Goal: Task Accomplishment & Management: Use online tool/utility

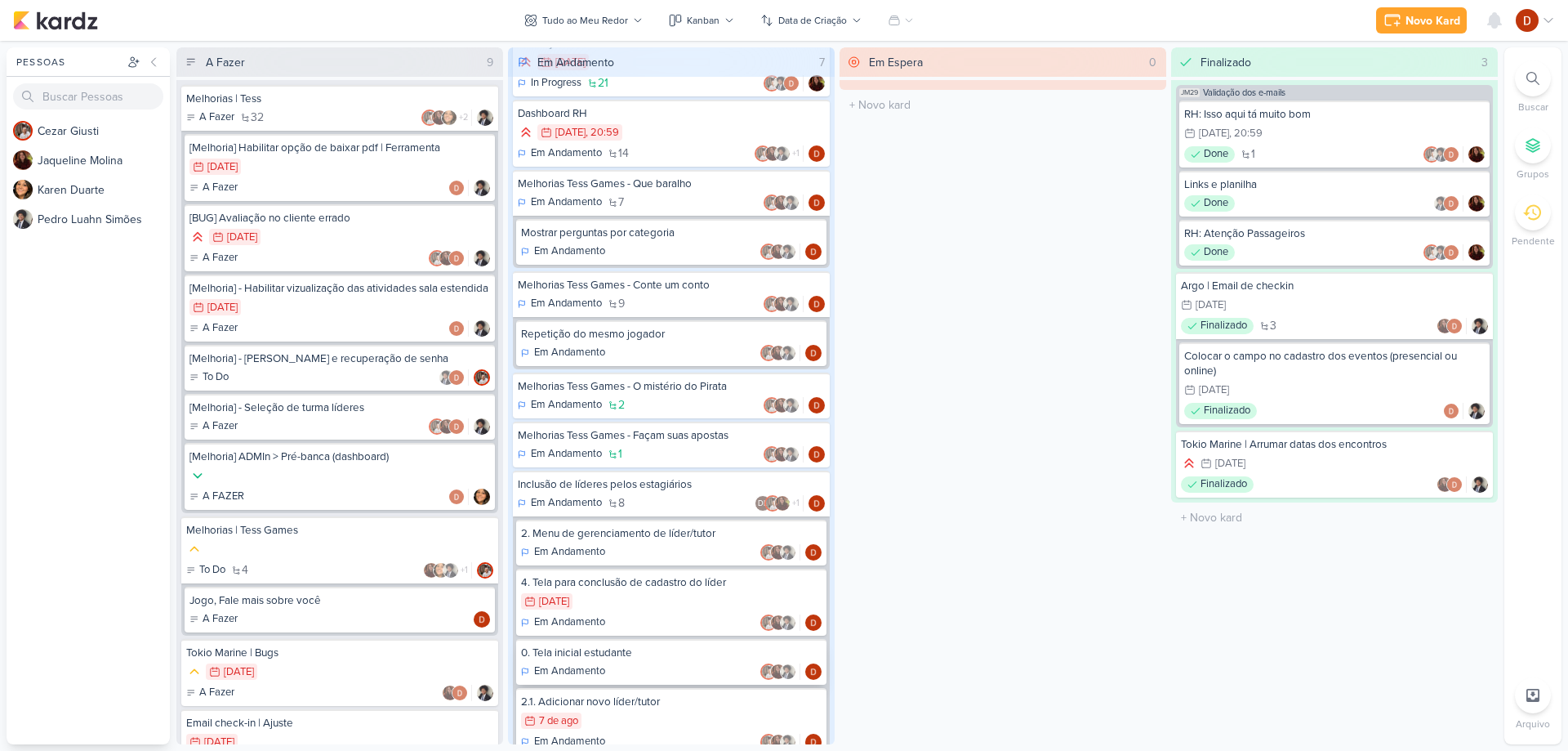
scroll to position [104, 0]
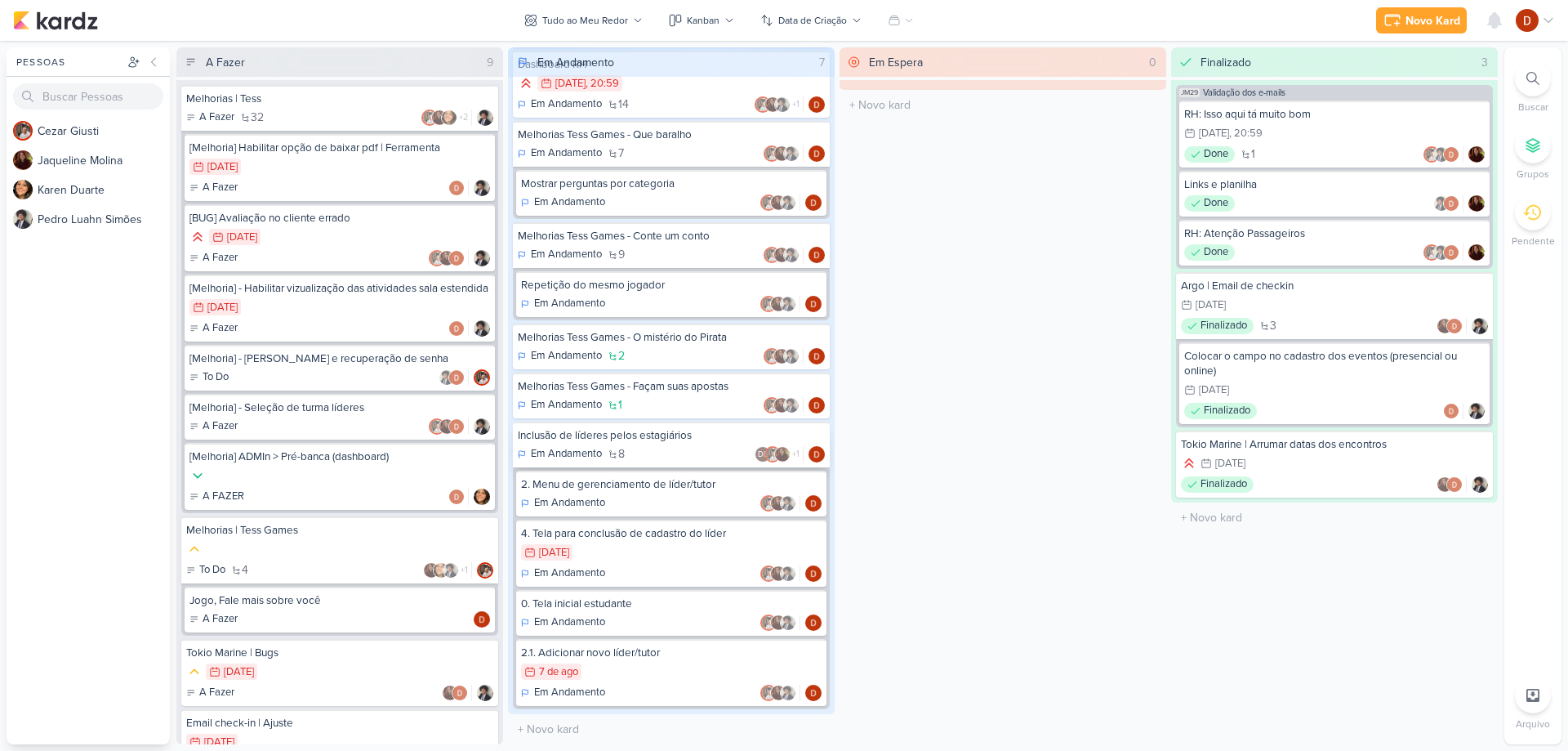
click at [587, 441] on div "Inclusão de líderes pelos estagiários" at bounding box center [671, 435] width 307 height 15
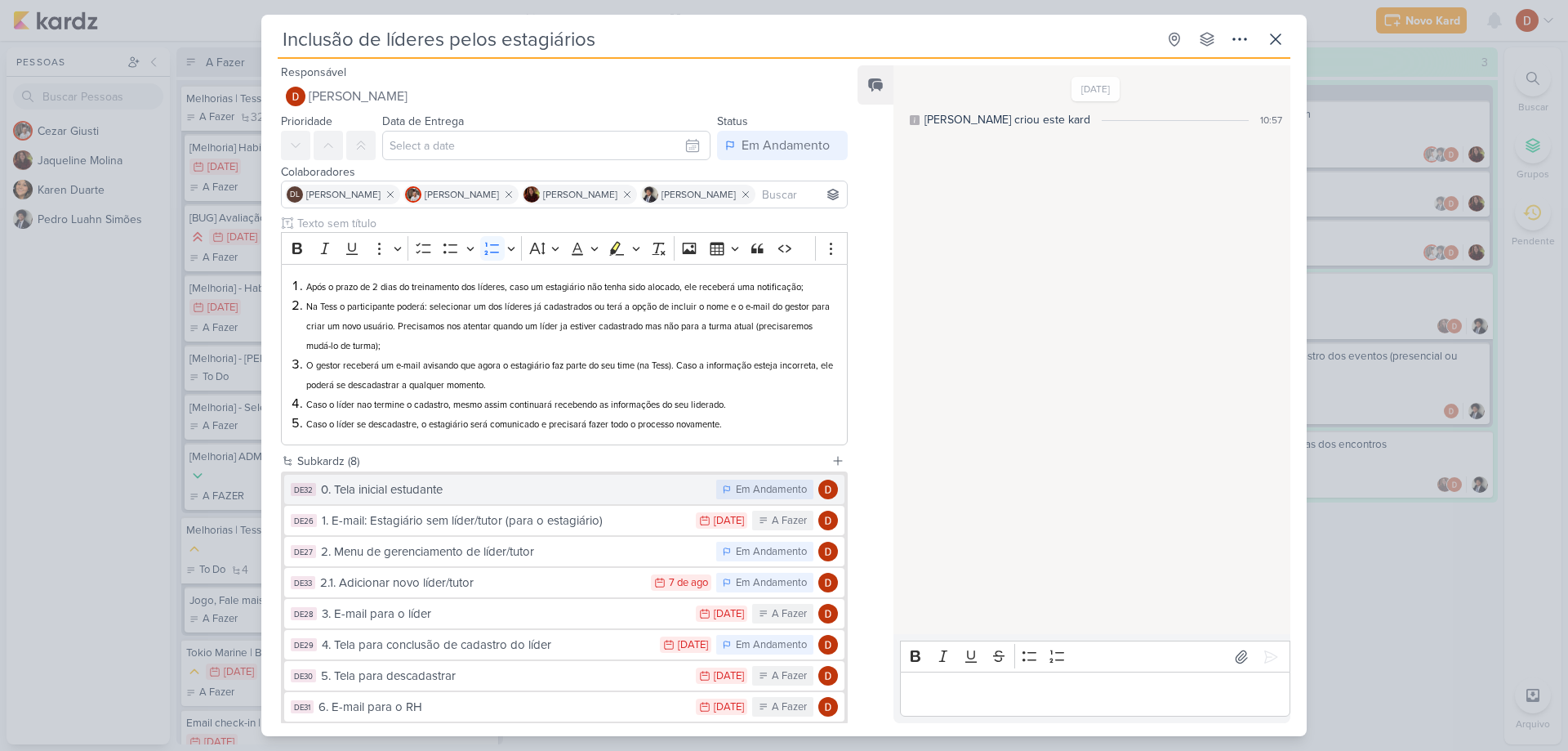
click at [528, 495] on div "0. Tela inicial estudante" at bounding box center [514, 490] width 387 height 19
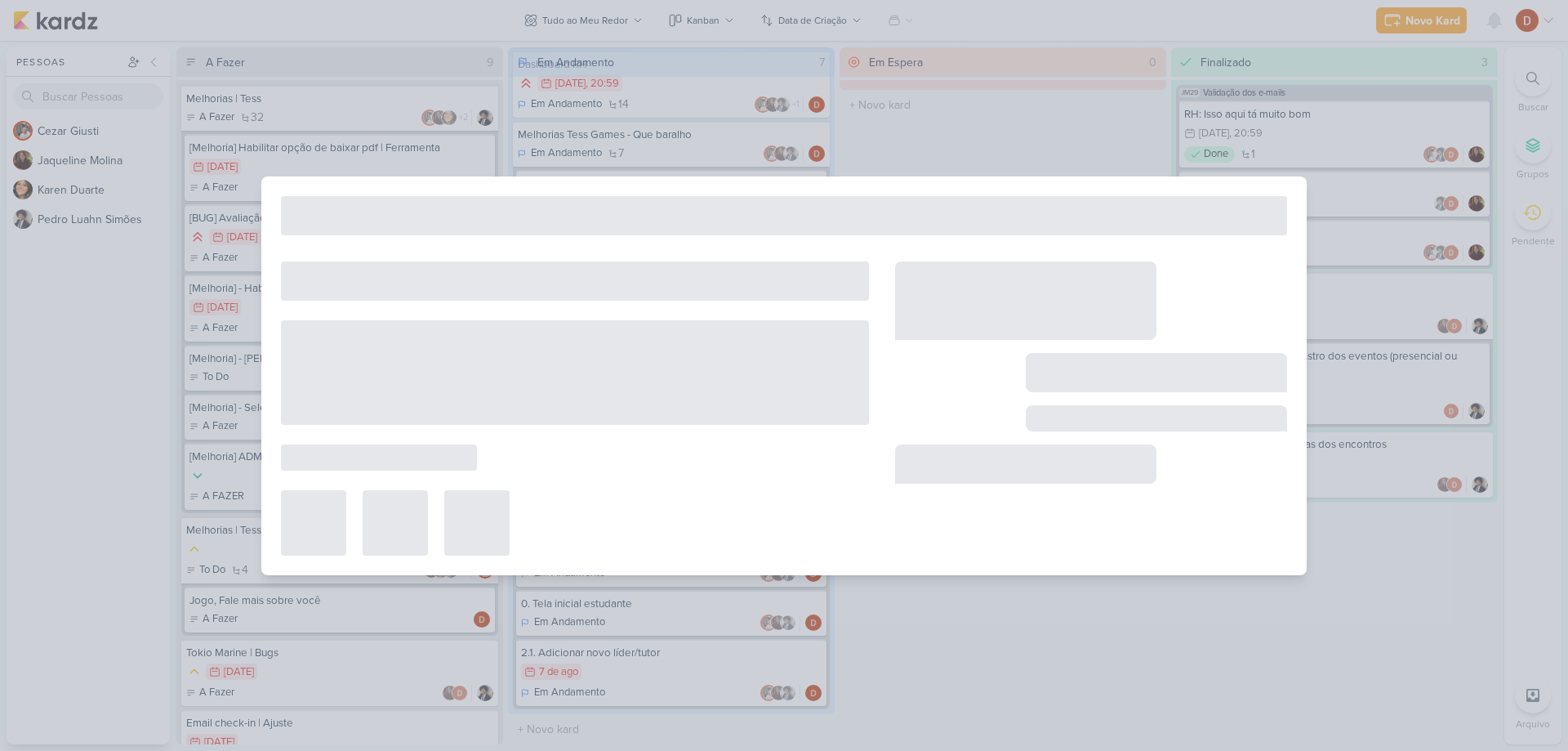
type input "0. Tela inicial estudante"
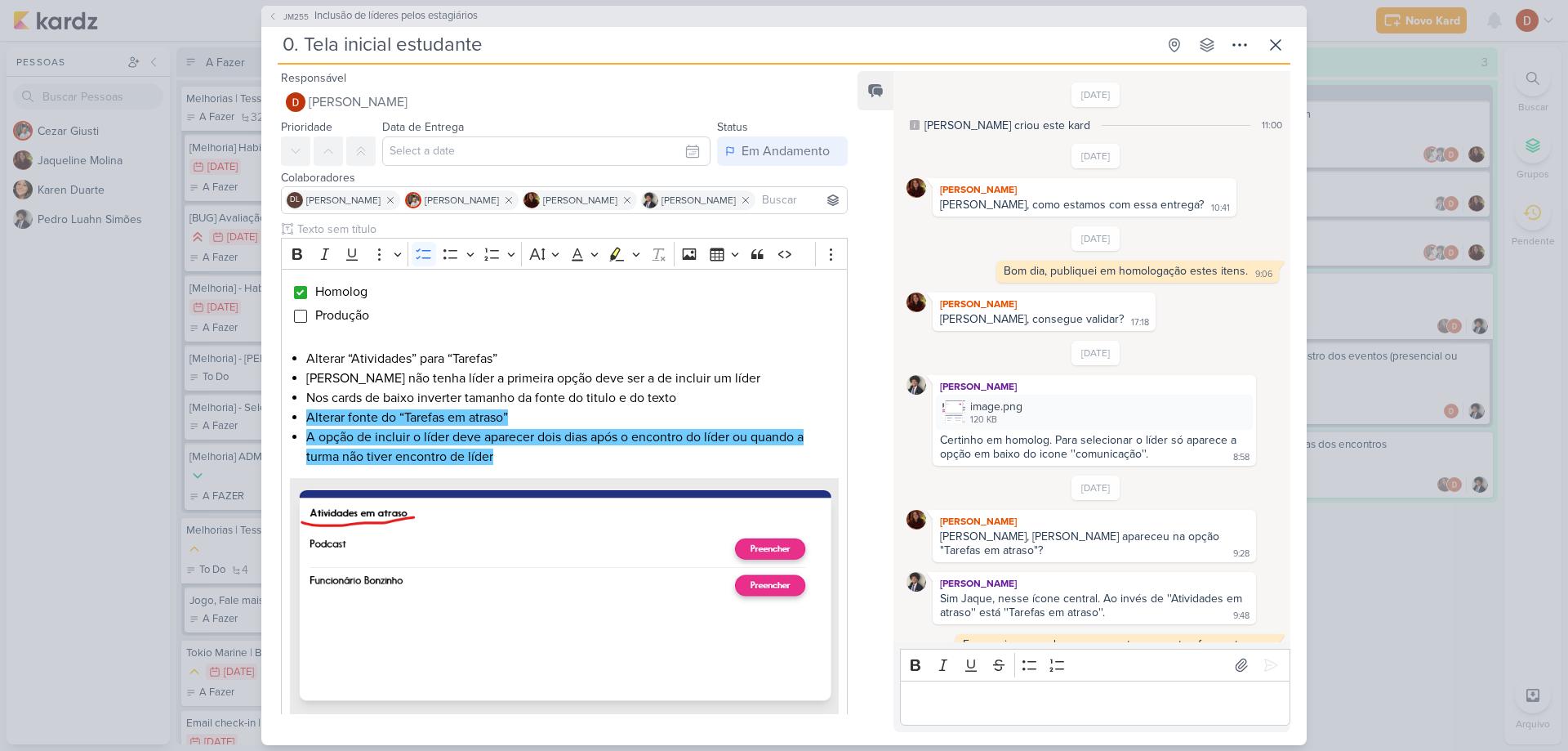
scroll to position [281, 0]
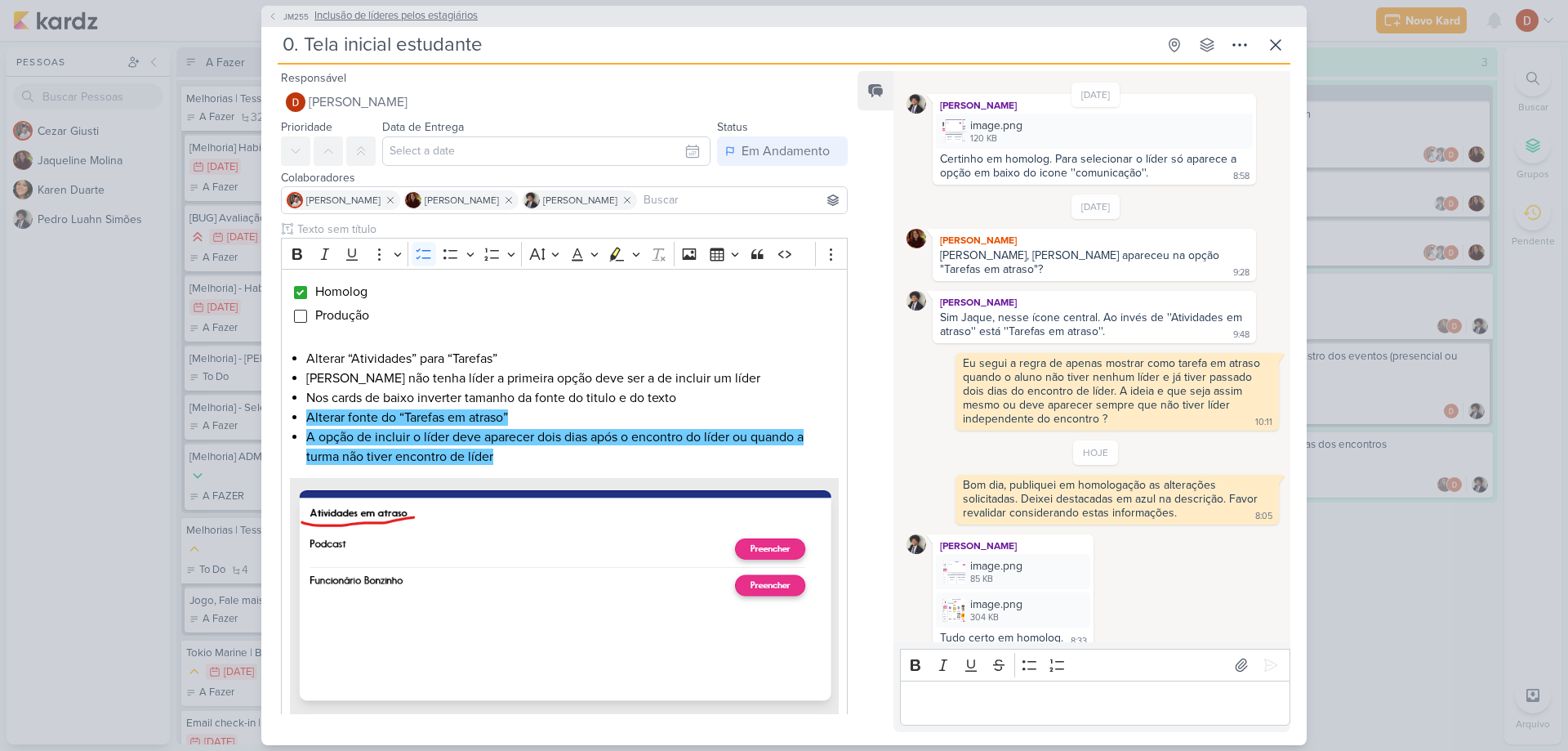
click at [303, 20] on span "JM255" at bounding box center [295, 16] width 30 height 12
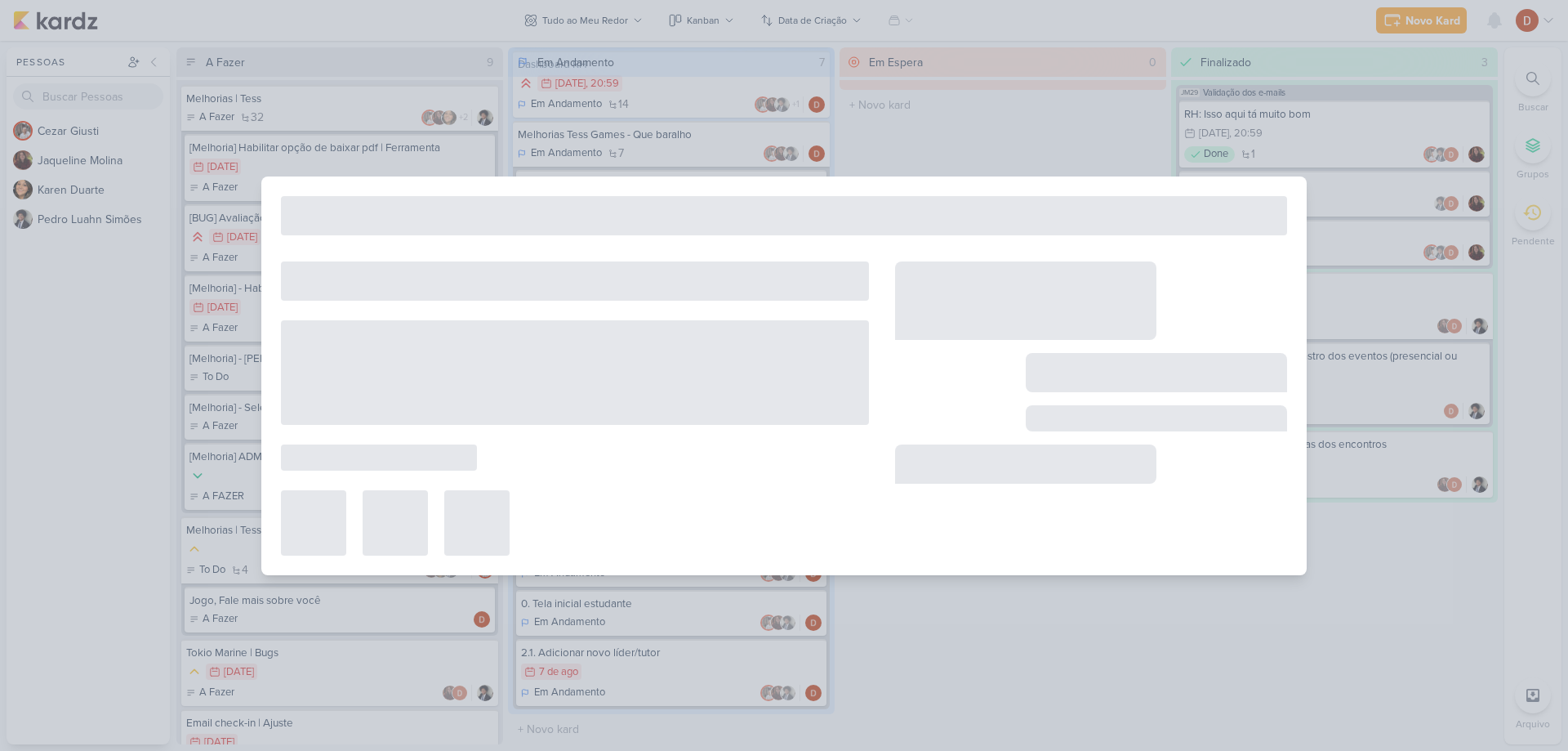
type input "Inclusão de líderes pelos estagiários"
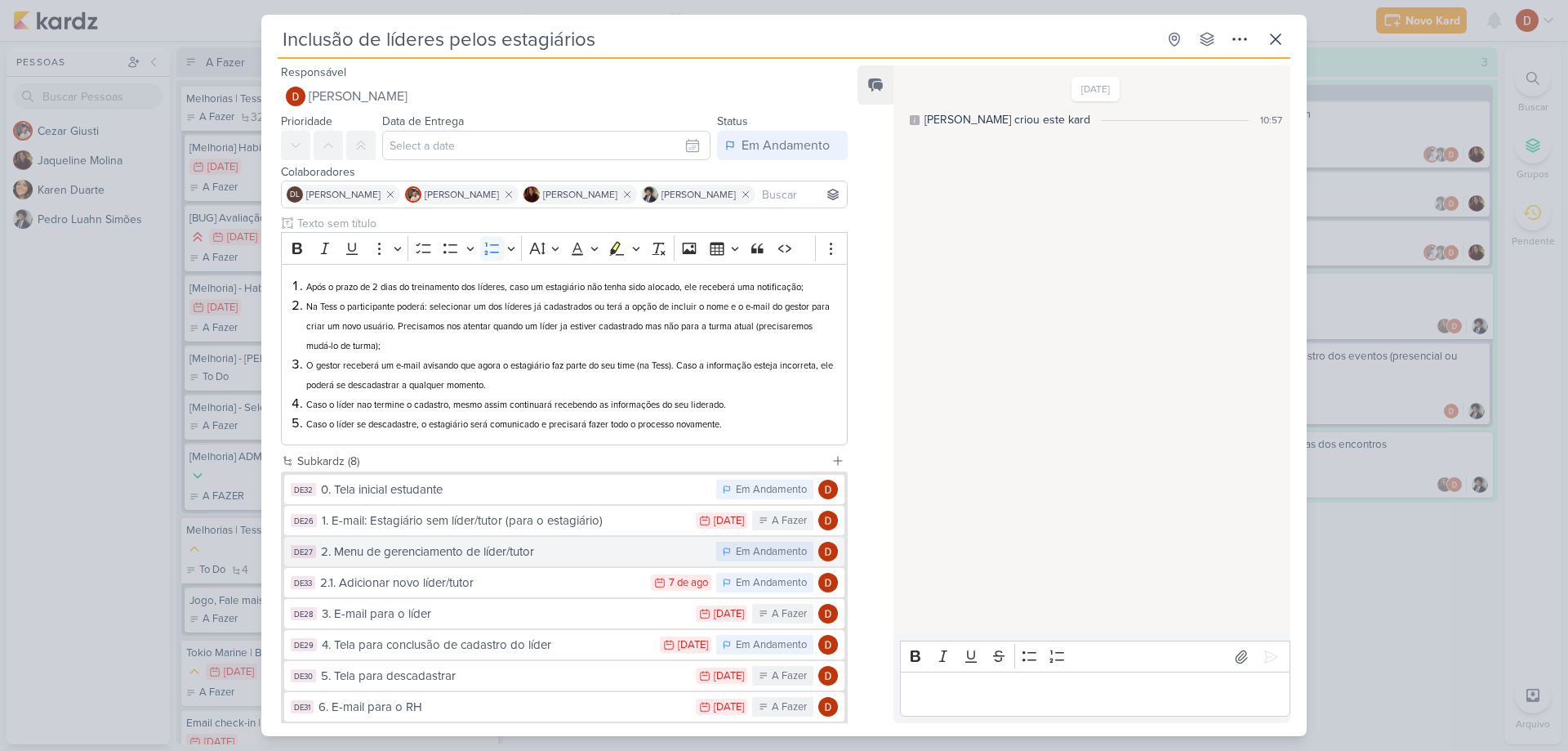
click at [401, 555] on div "2. Menu de gerenciamento de líder/tutor" at bounding box center [514, 551] width 387 height 19
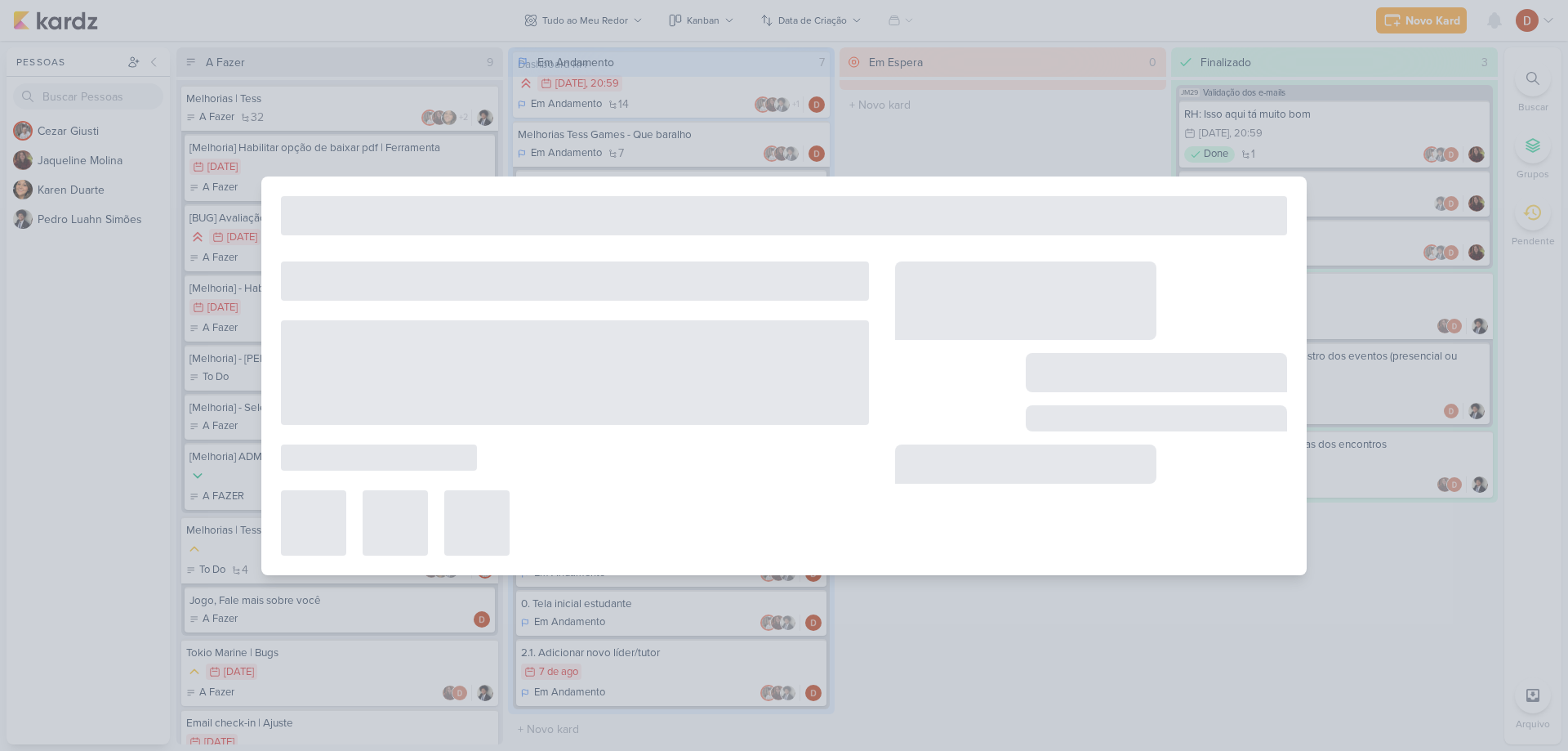
type input "2. Menu de gerenciamento de líder/tutor"
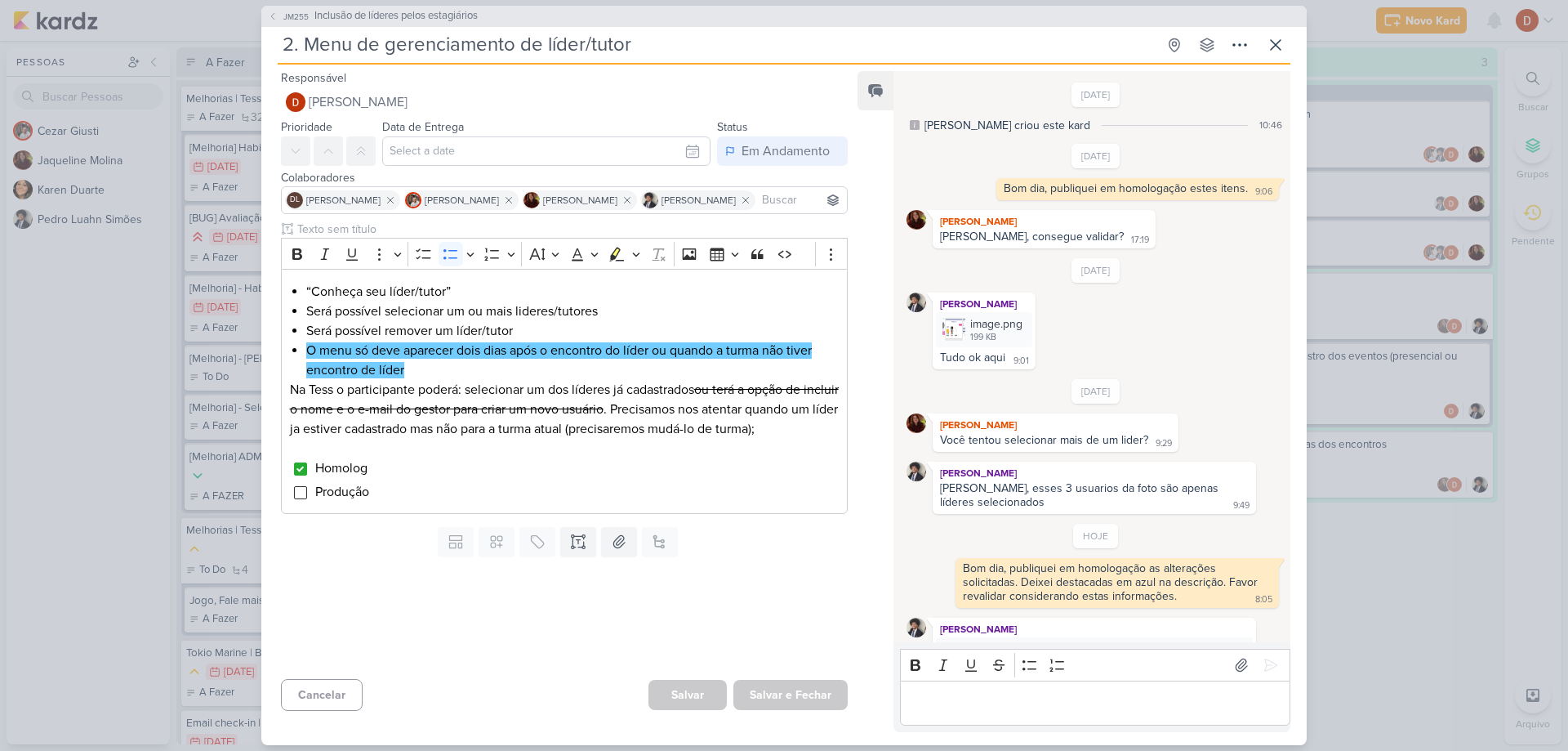
scroll to position [72, 0]
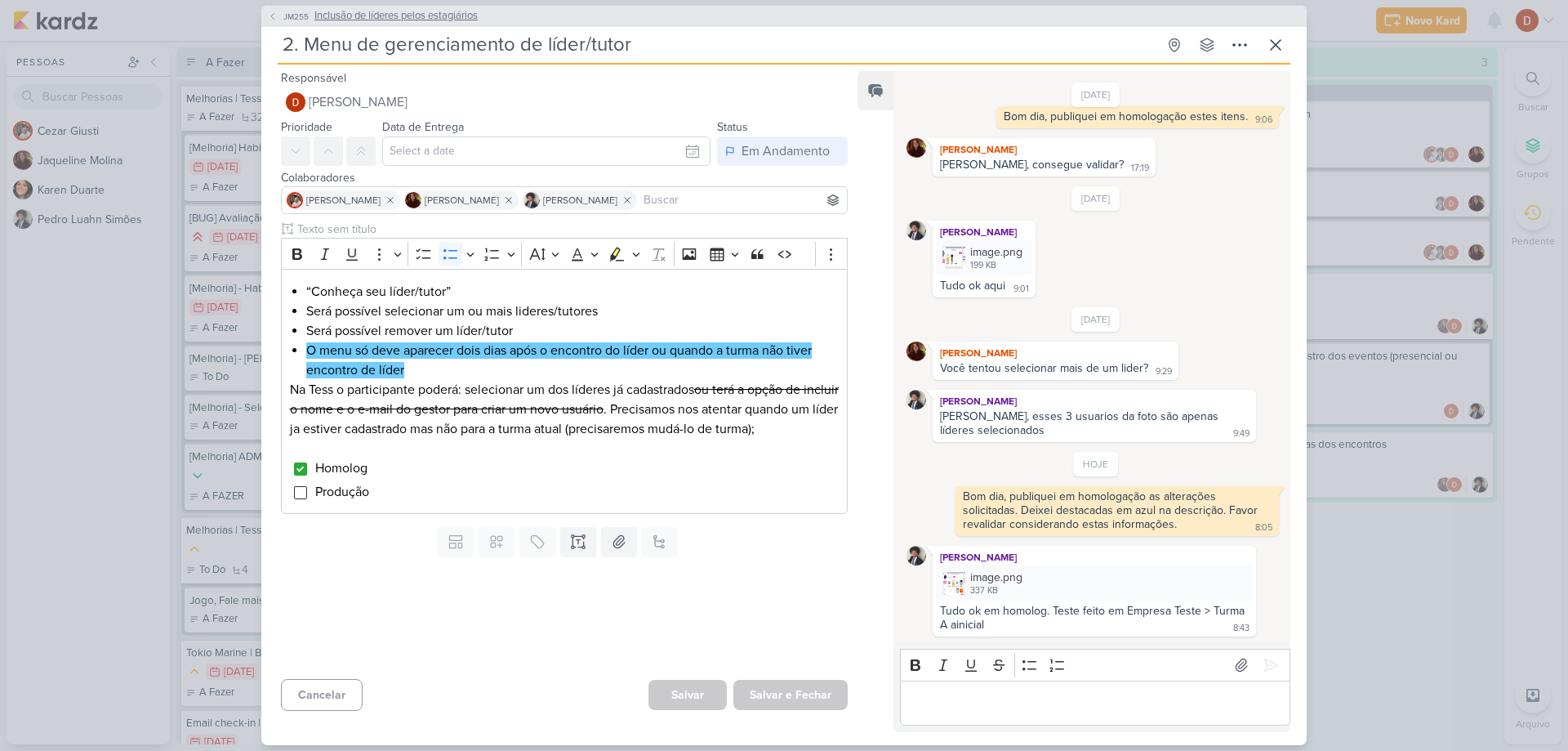
click at [276, 18] on icon at bounding box center [272, 15] width 9 height 9
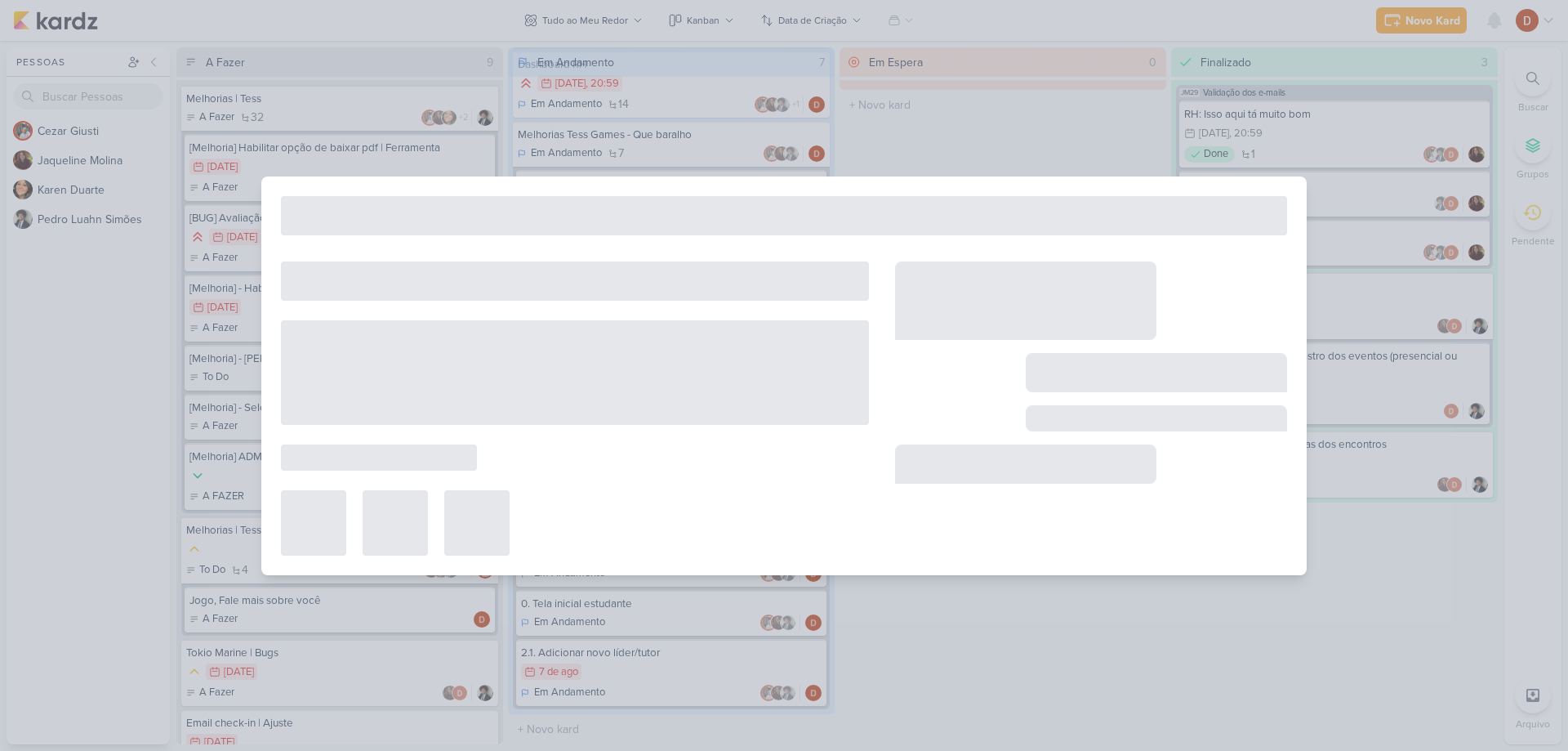
type input "Inclusão de líderes pelos estagiários"
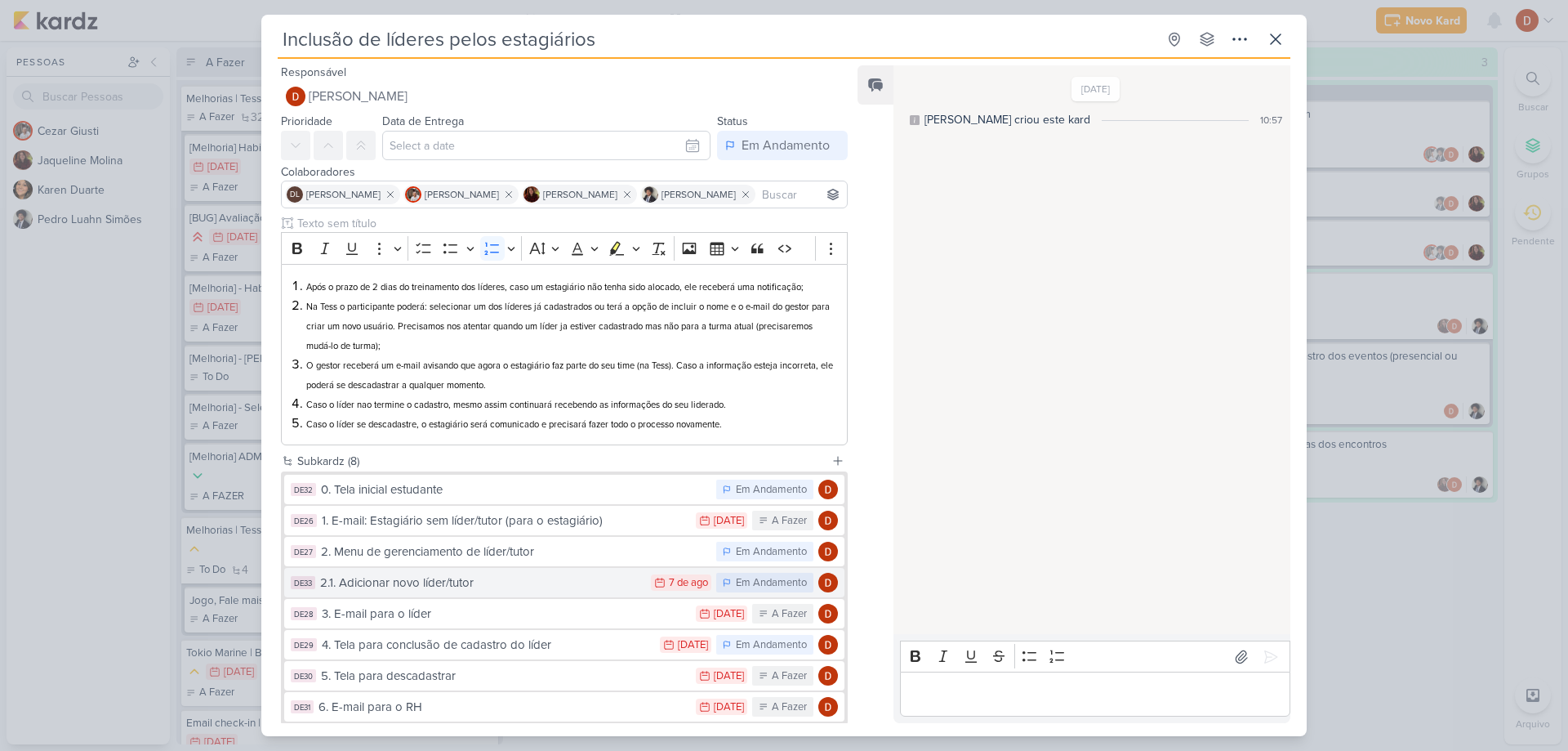
click at [418, 575] on div "2.1. Adicionar novo líder/tutor" at bounding box center [481, 583] width 323 height 19
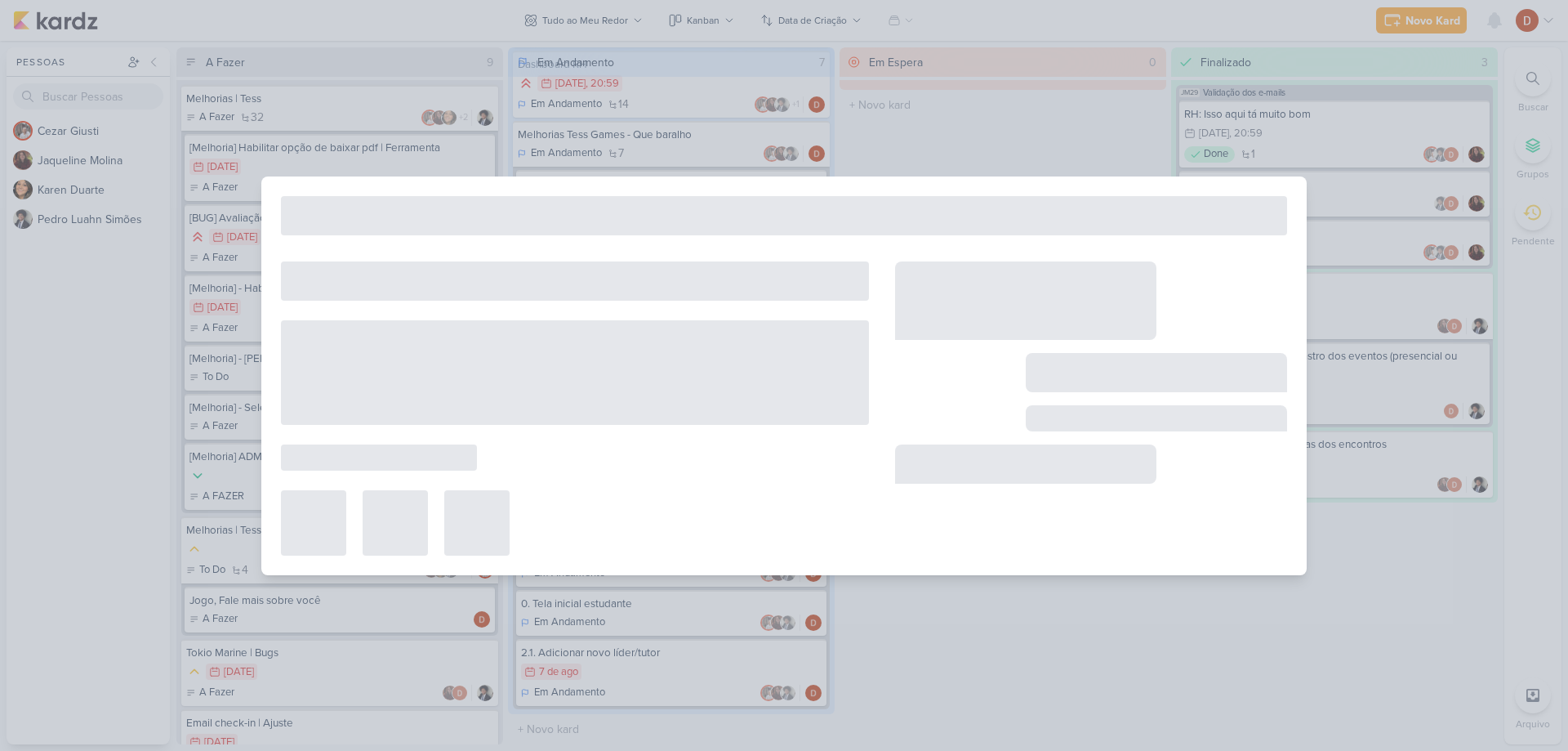
type input "2.1. Adicionar novo líder/tutor"
type input "[DATE] 23:59"
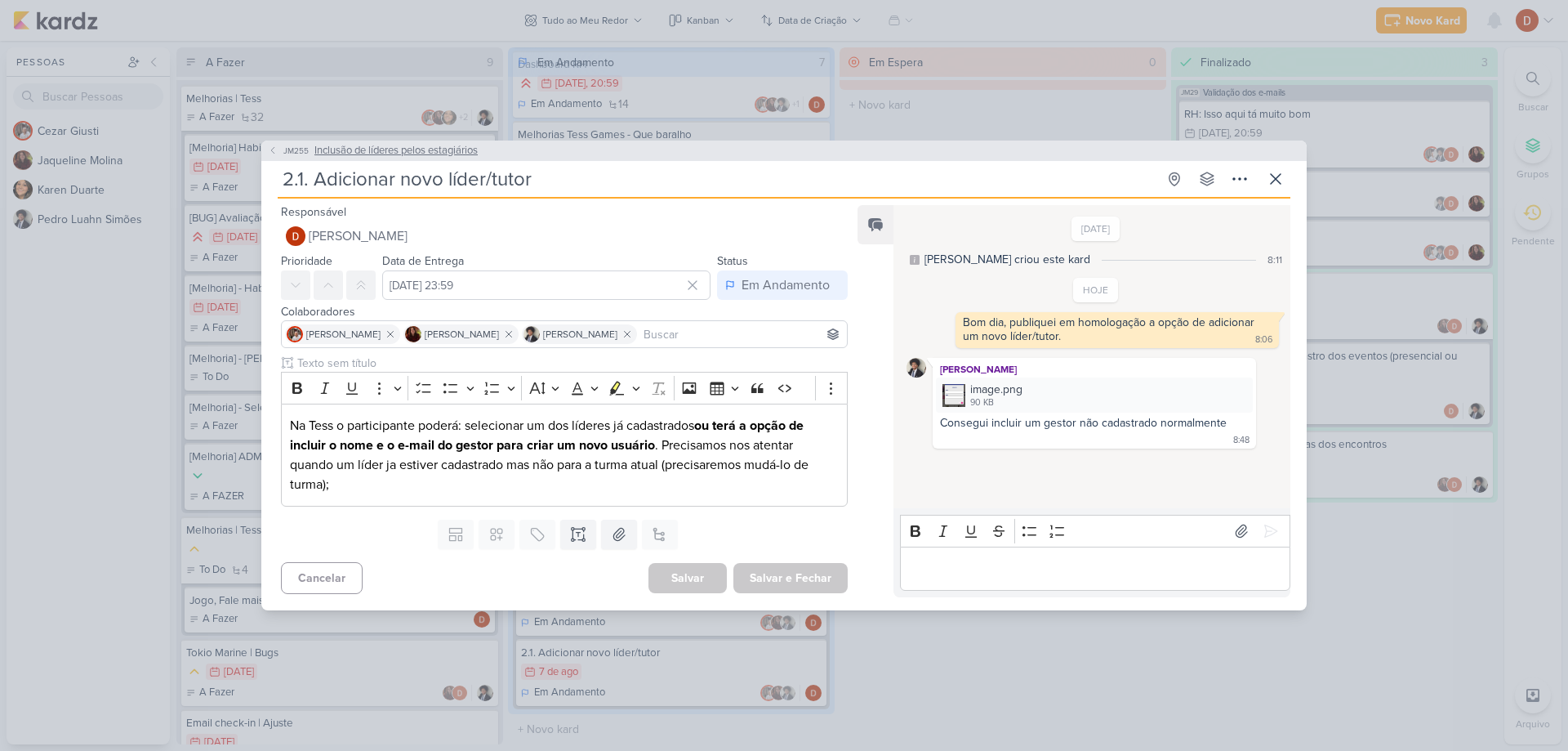
click at [281, 152] on span "JM255" at bounding box center [295, 151] width 30 height 12
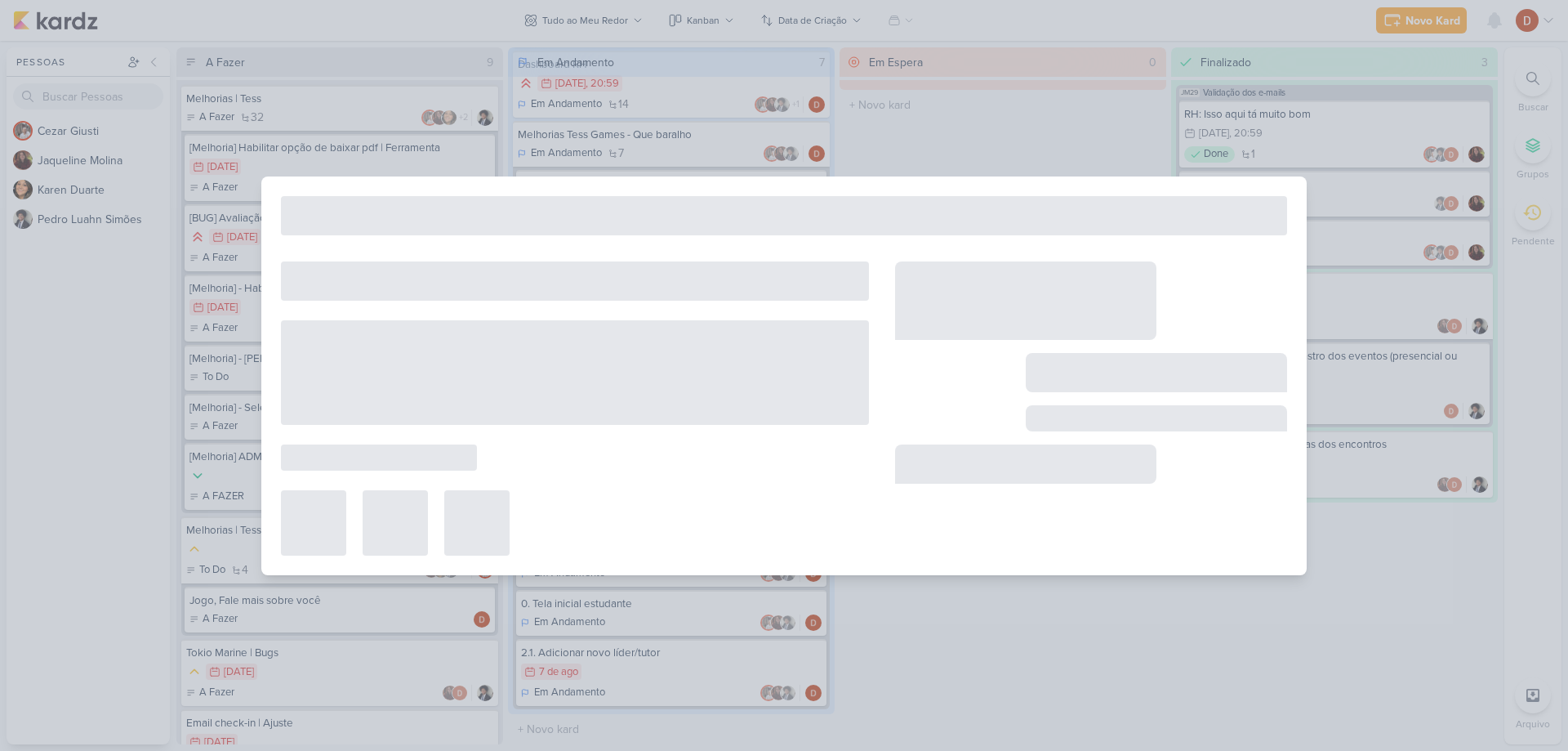
type input "Inclusão de líderes pelos estagiários"
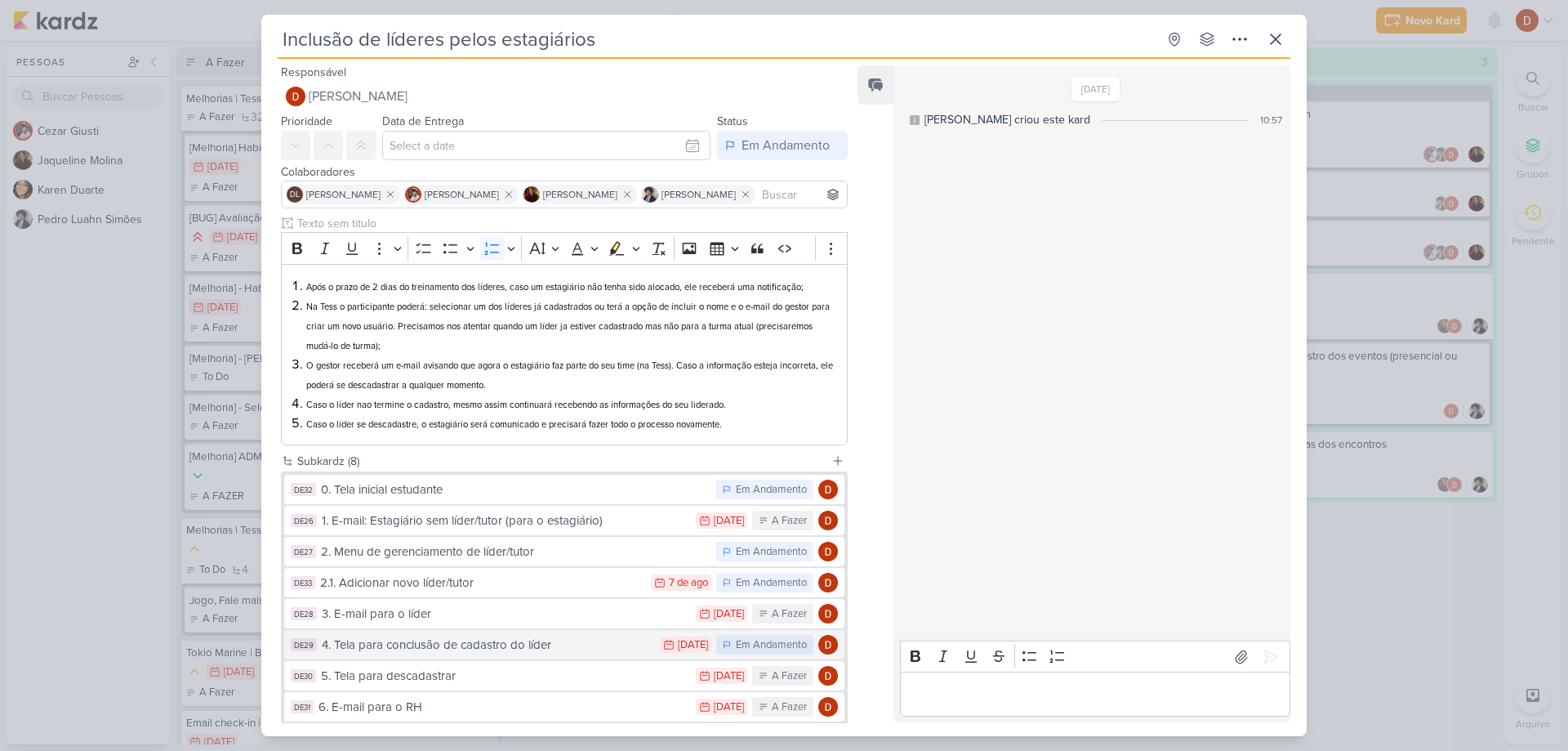
click at [413, 645] on div "4. Tela para conclusão de cadastro do líder" at bounding box center [486, 645] width 330 height 19
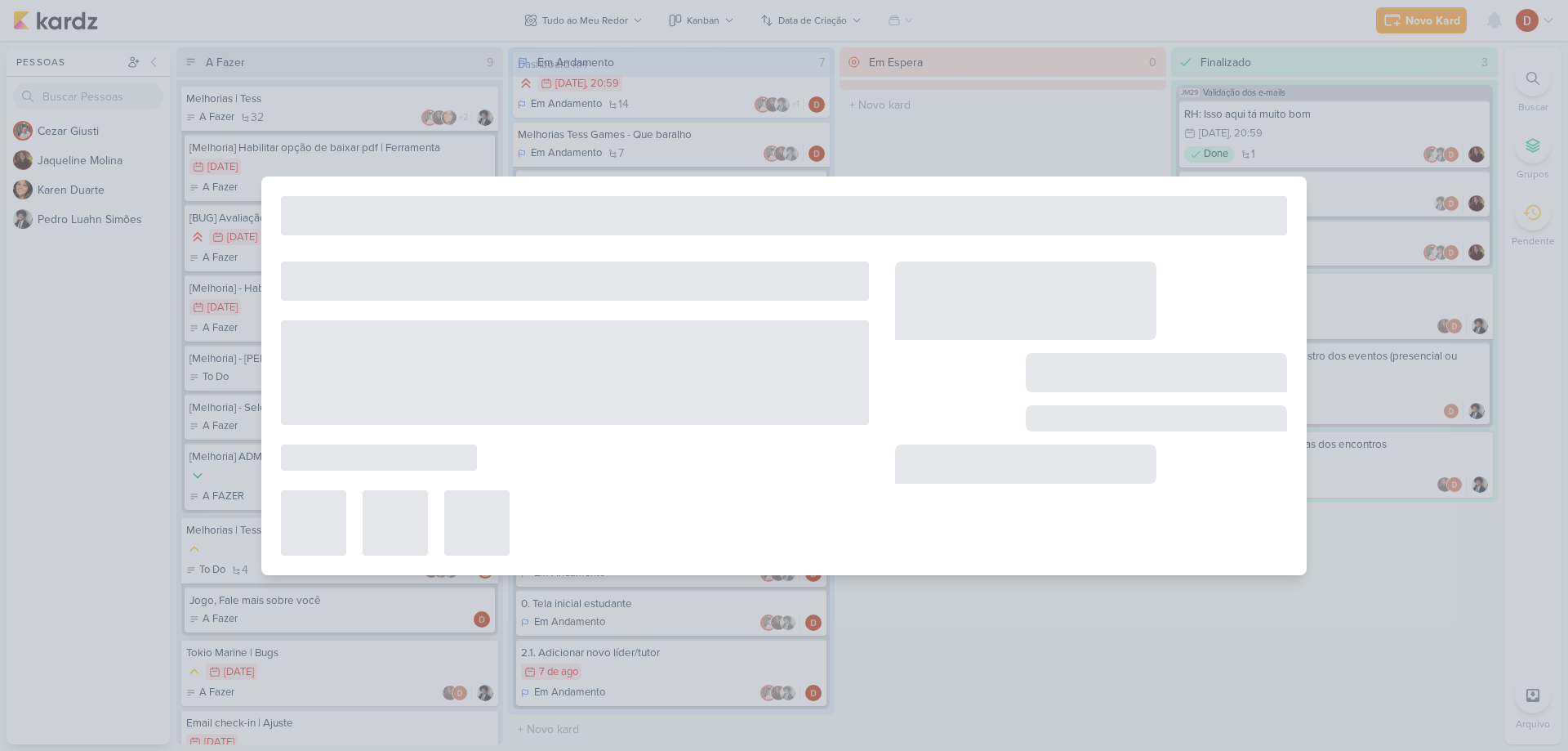
type input "4. Tela para conclusão de cadastro do líder"
type input "[DATE] 23:59"
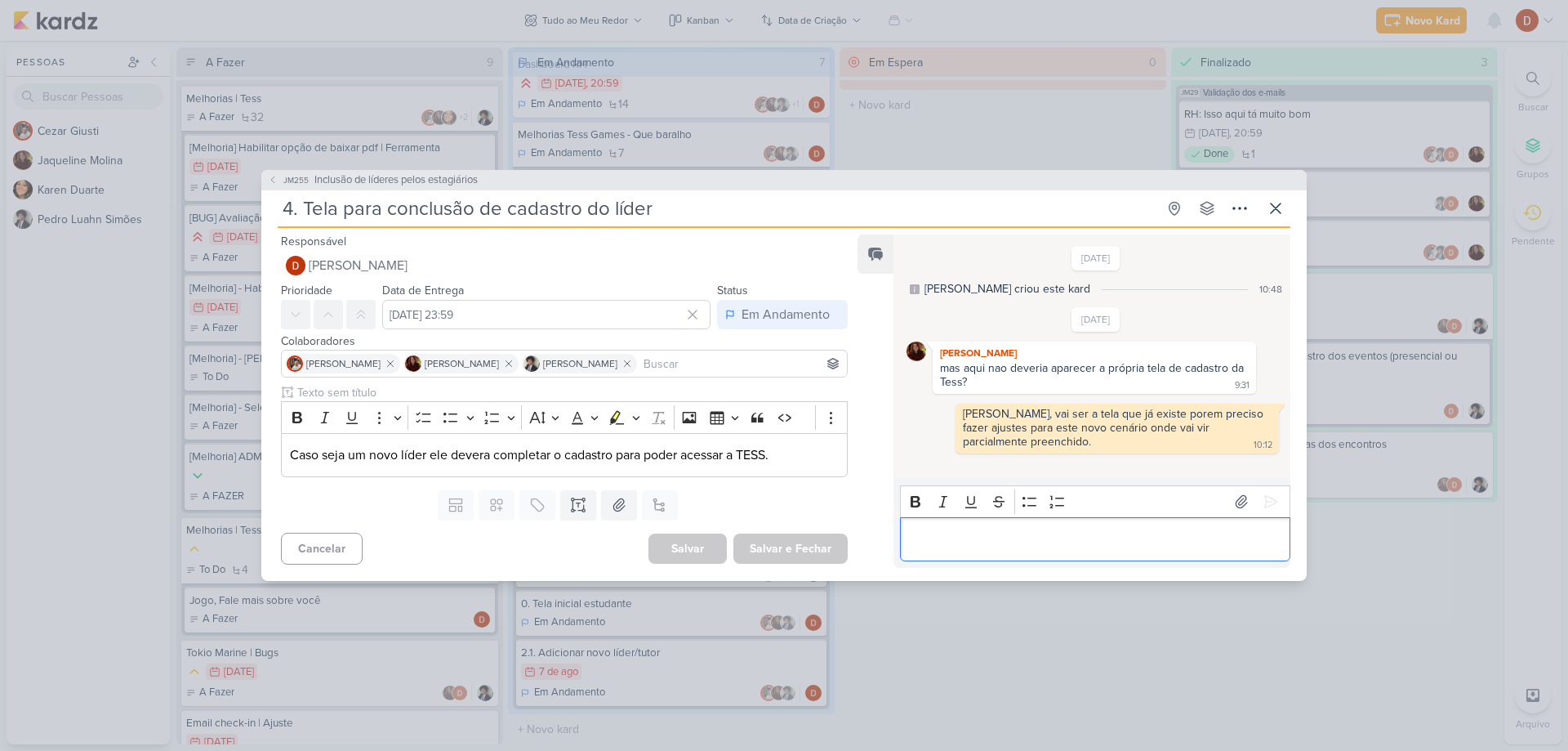
click at [952, 547] on p "Editor editing area: main" at bounding box center [1095, 539] width 373 height 20
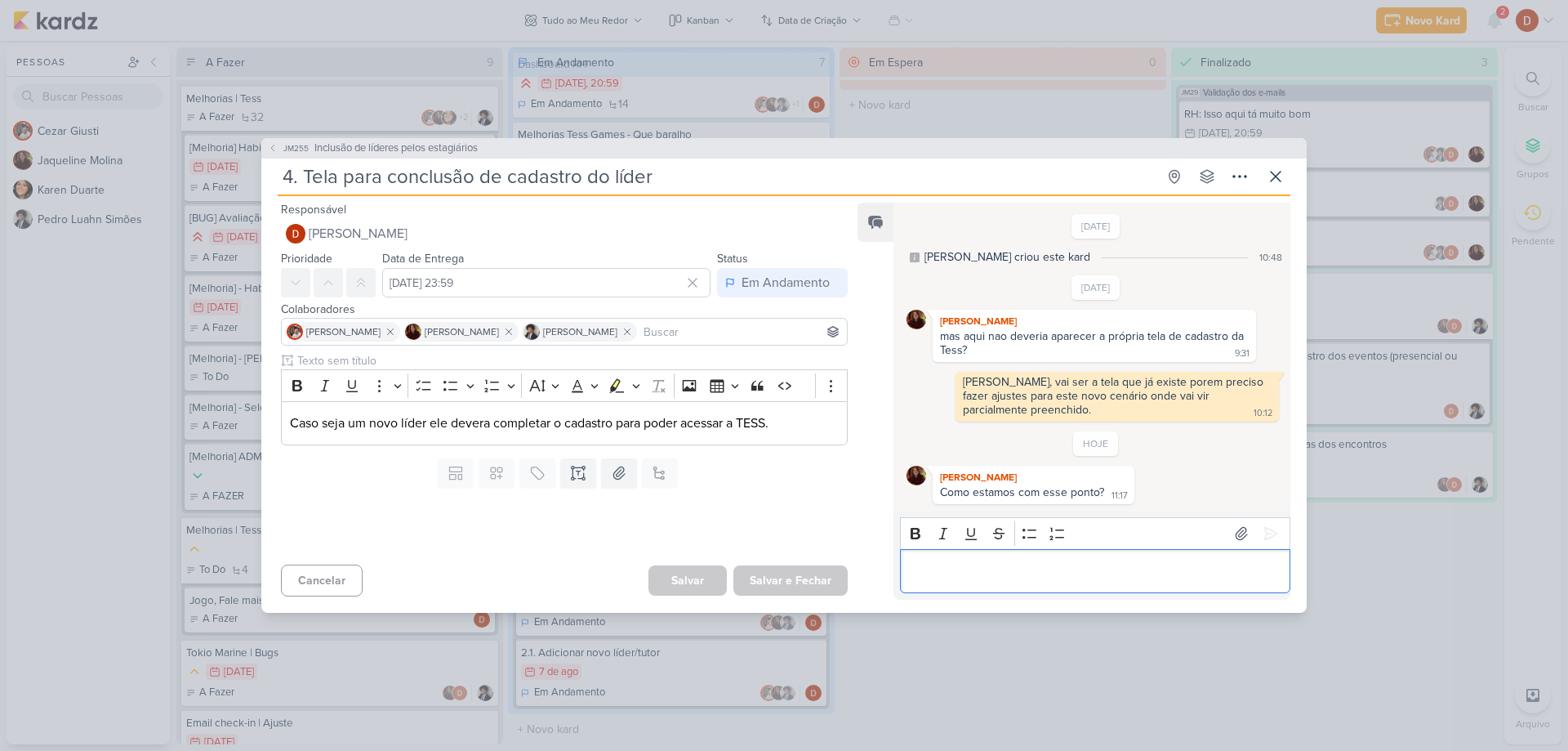
click at [1114, 566] on p "Editor editing area: main" at bounding box center [1095, 570] width 373 height 20
click at [1277, 172] on icon at bounding box center [1275, 176] width 20 height 20
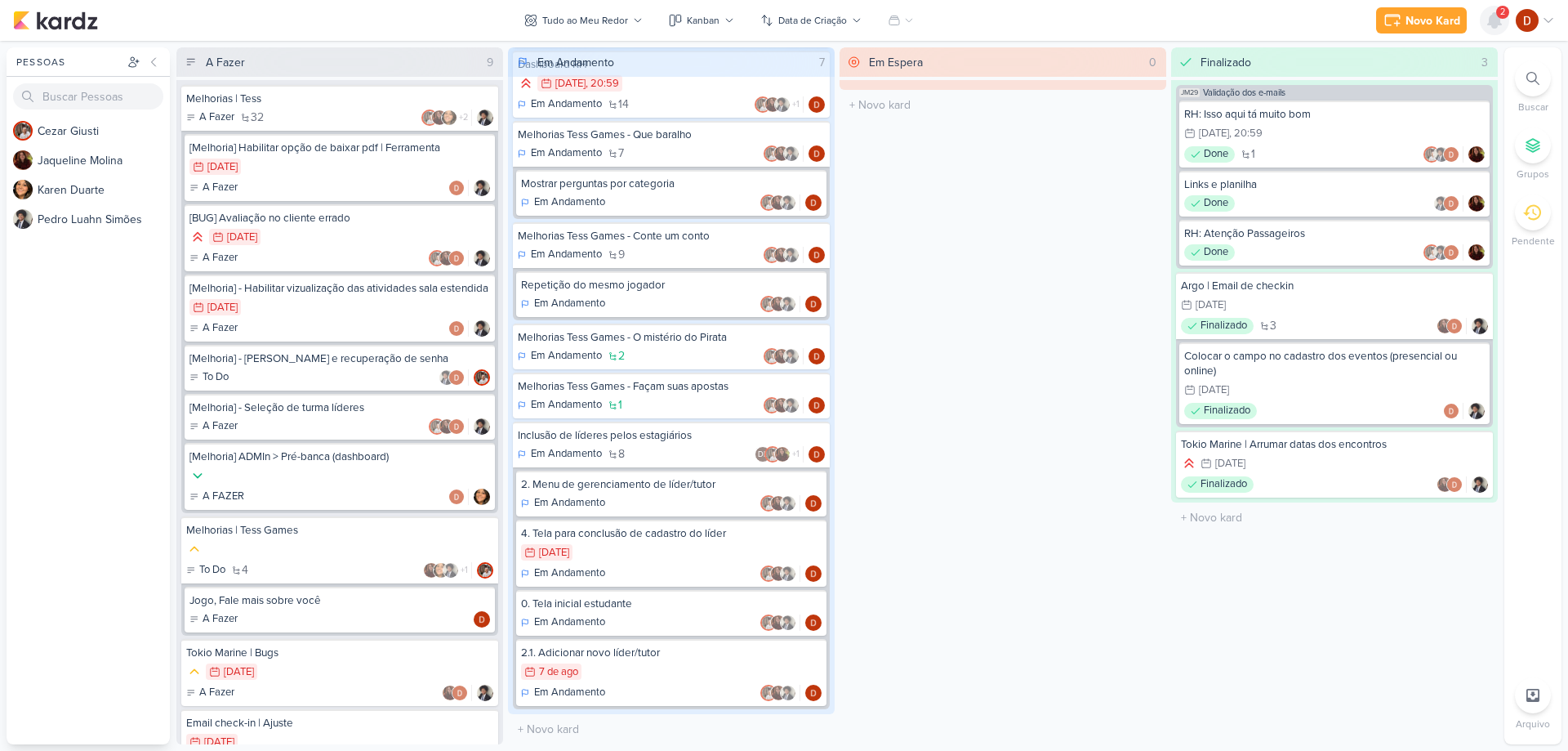
click at [1488, 21] on icon at bounding box center [1494, 20] width 20 height 20
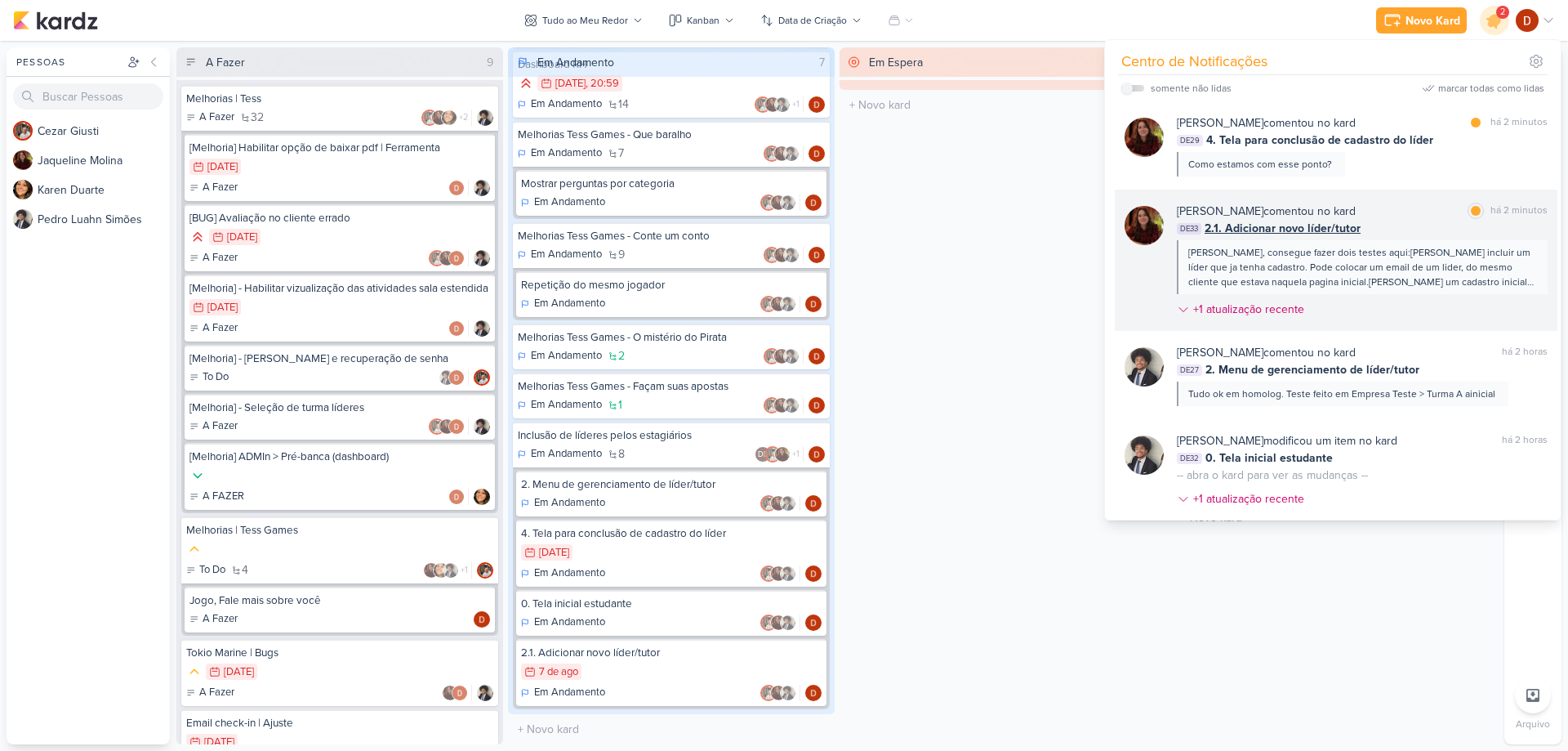
click at [1349, 289] on div "[PERSON_NAME], consegue fazer dois testes aqui:[PERSON_NAME] incluir um líder q…" at bounding box center [1361, 267] width 346 height 45
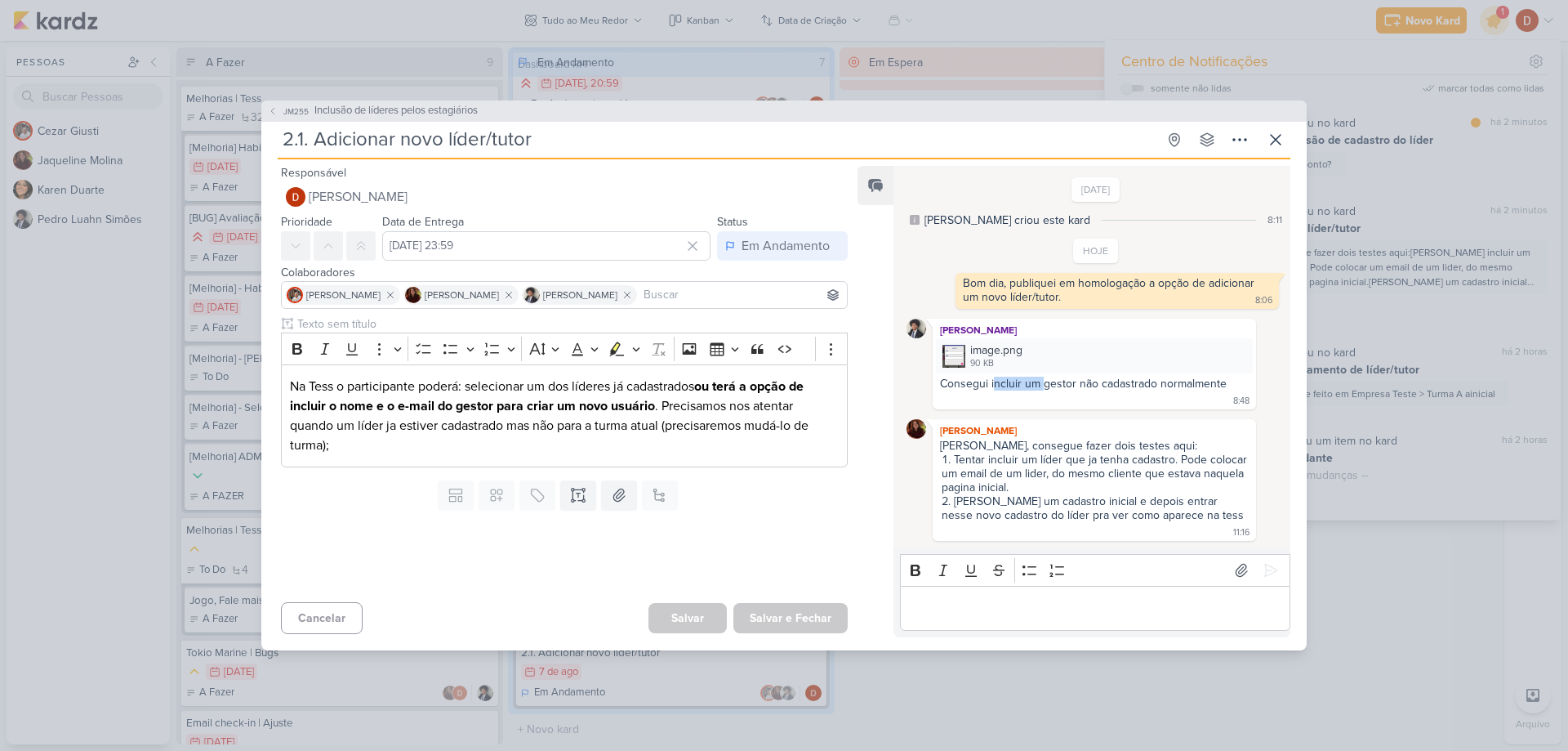
drag, startPoint x: 1000, startPoint y: 384, endPoint x: 1042, endPoint y: 384, distance: 42.0
click at [1042, 384] on div "Consegui incluir um gestor não cadastrado normalmente" at bounding box center [1083, 384] width 287 height 14
drag, startPoint x: 982, startPoint y: 452, endPoint x: 1001, endPoint y: 464, distance: 22.5
click at [1001, 464] on span "[PERSON_NAME], consegue fazer dois testes aqui: [PERSON_NAME] incluir um líder …" at bounding box center [1094, 480] width 309 height 83
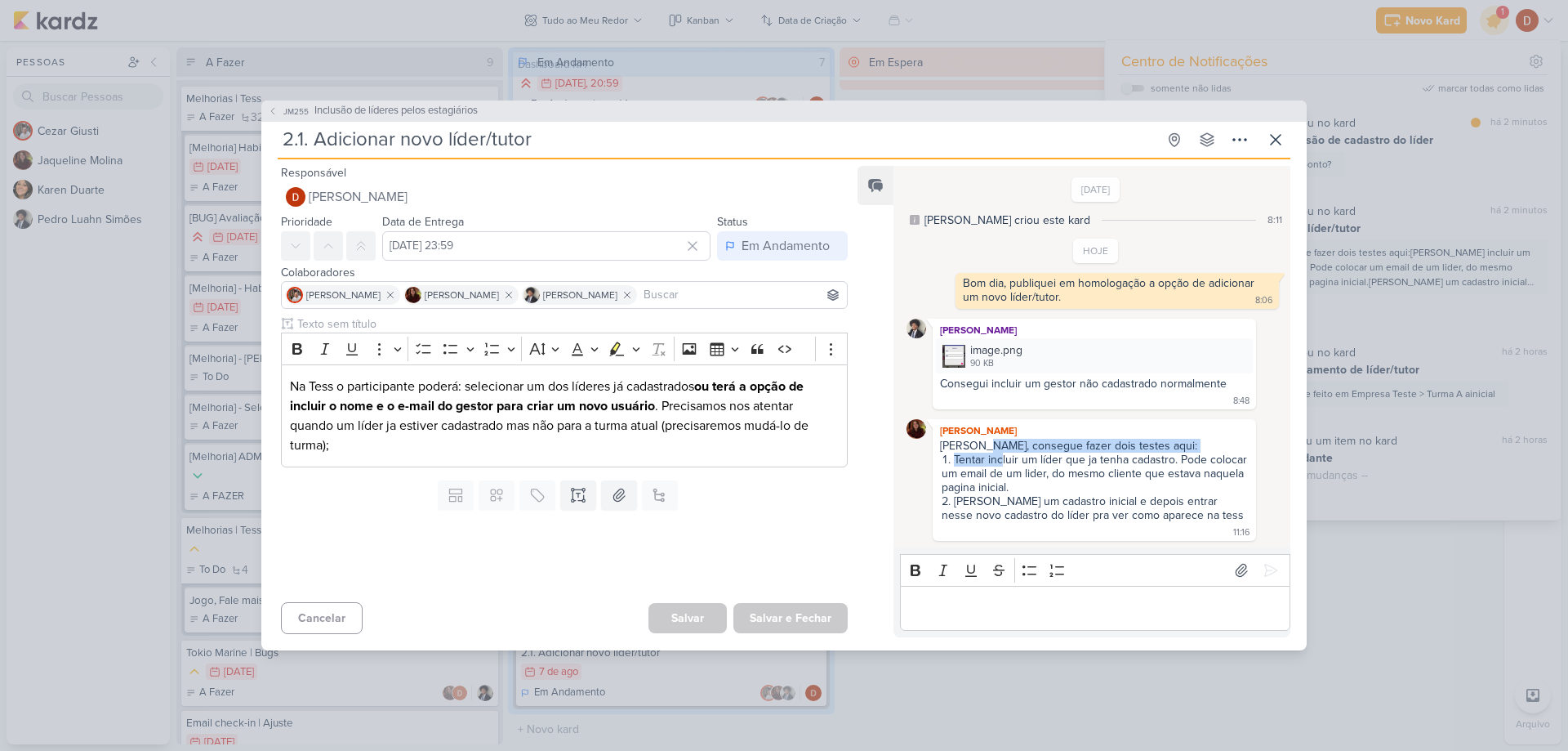
click at [1001, 464] on li "Tentar incluir um líder que ja tenha cadastro. Pode colocar um email de um lide…" at bounding box center [1095, 474] width 307 height 42
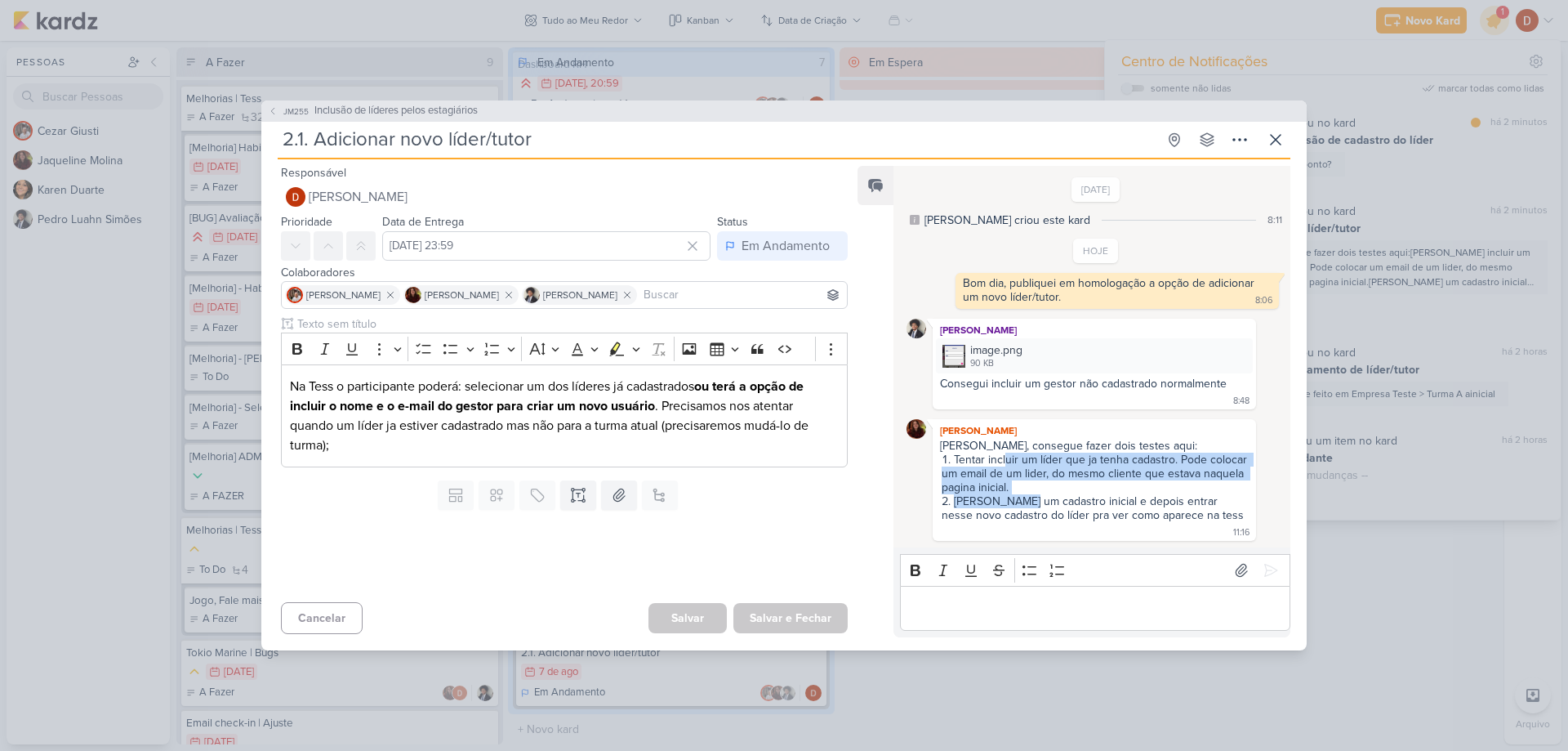
drag, startPoint x: 1019, startPoint y: 495, endPoint x: 1002, endPoint y: 465, distance: 34.5
click at [1002, 465] on ol "Tentar incluir um líder que ja tenha cadastro. Pode colocar um email de um lide…" at bounding box center [1094, 487] width 309 height 69
click at [992, 458] on li "Tentar incluir um líder que ja tenha cadastro. Pode colocar um email de um lide…" at bounding box center [1095, 474] width 307 height 42
drag, startPoint x: 989, startPoint y: 457, endPoint x: 1087, endPoint y: 468, distance: 98.6
click at [1087, 468] on li "Tentar incluir um líder que ja tenha cadastro. Pode colocar um email de um lide…" at bounding box center [1095, 474] width 307 height 42
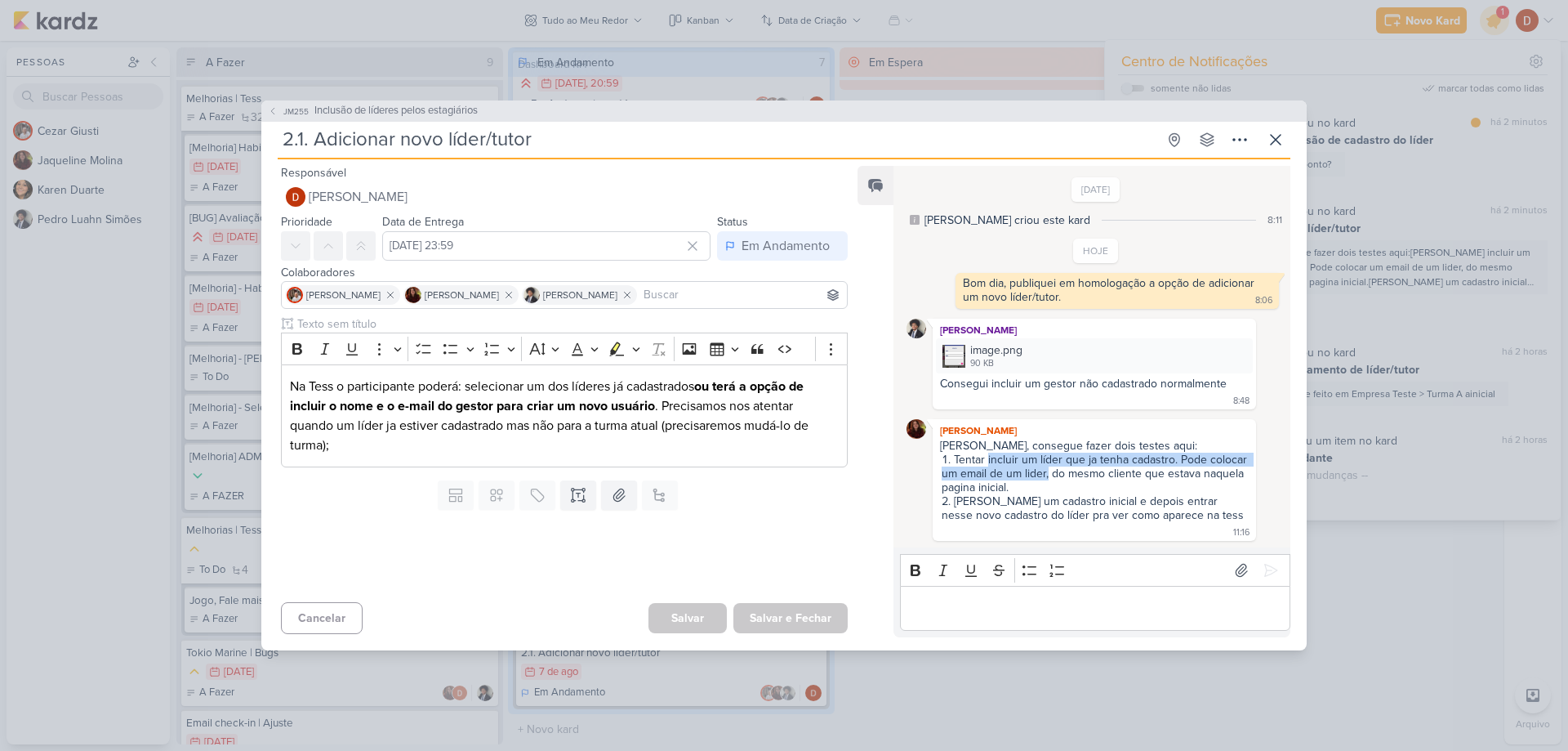
click at [1072, 480] on li "Tentar incluir um líder que ja tenha cadastro. Pode colocar um email de um lide…" at bounding box center [1095, 474] width 307 height 42
drag, startPoint x: 1072, startPoint y: 487, endPoint x: 1048, endPoint y: 475, distance: 26.8
click at [1048, 475] on li "Tentar incluir um líder que ja tenha cadastro. Pode colocar um email de um lide…" at bounding box center [1095, 474] width 307 height 42
drag, startPoint x: 1011, startPoint y: 503, endPoint x: 1041, endPoint y: 505, distance: 30.1
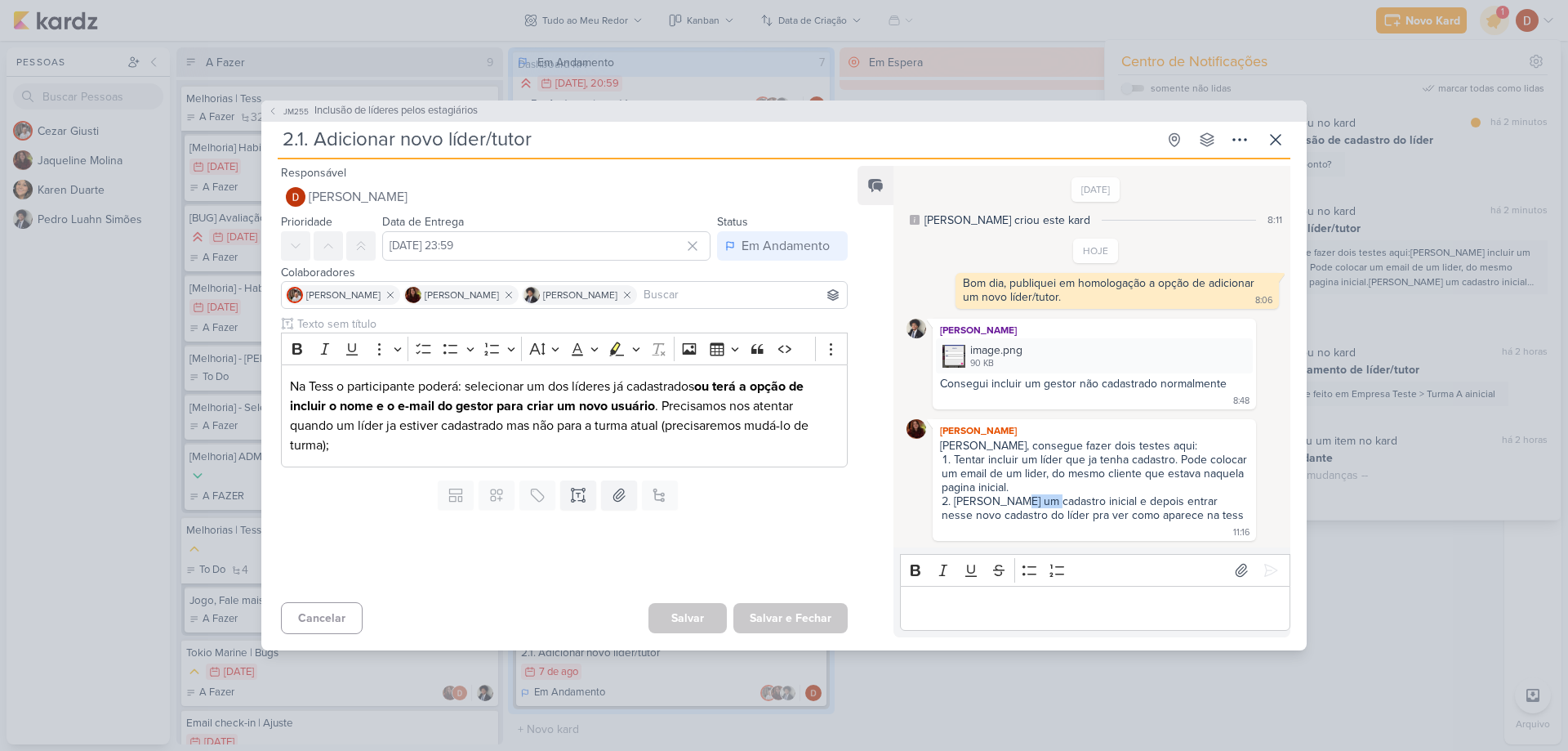
click at [1041, 505] on li "[PERSON_NAME] um cadastro inicial e depois entrar nesse novo cadastro do líder …" at bounding box center [1095, 508] width 307 height 27
drag, startPoint x: 1042, startPoint y: 519, endPoint x: 1033, endPoint y: 498, distance: 22.8
click at [1033, 498] on li "[PERSON_NAME] um cadastro inicial e depois entrar nesse novo cadastro do líder …" at bounding box center [1095, 508] width 307 height 27
drag, startPoint x: 1046, startPoint y: 516, endPoint x: 1036, endPoint y: 504, distance: 15.6
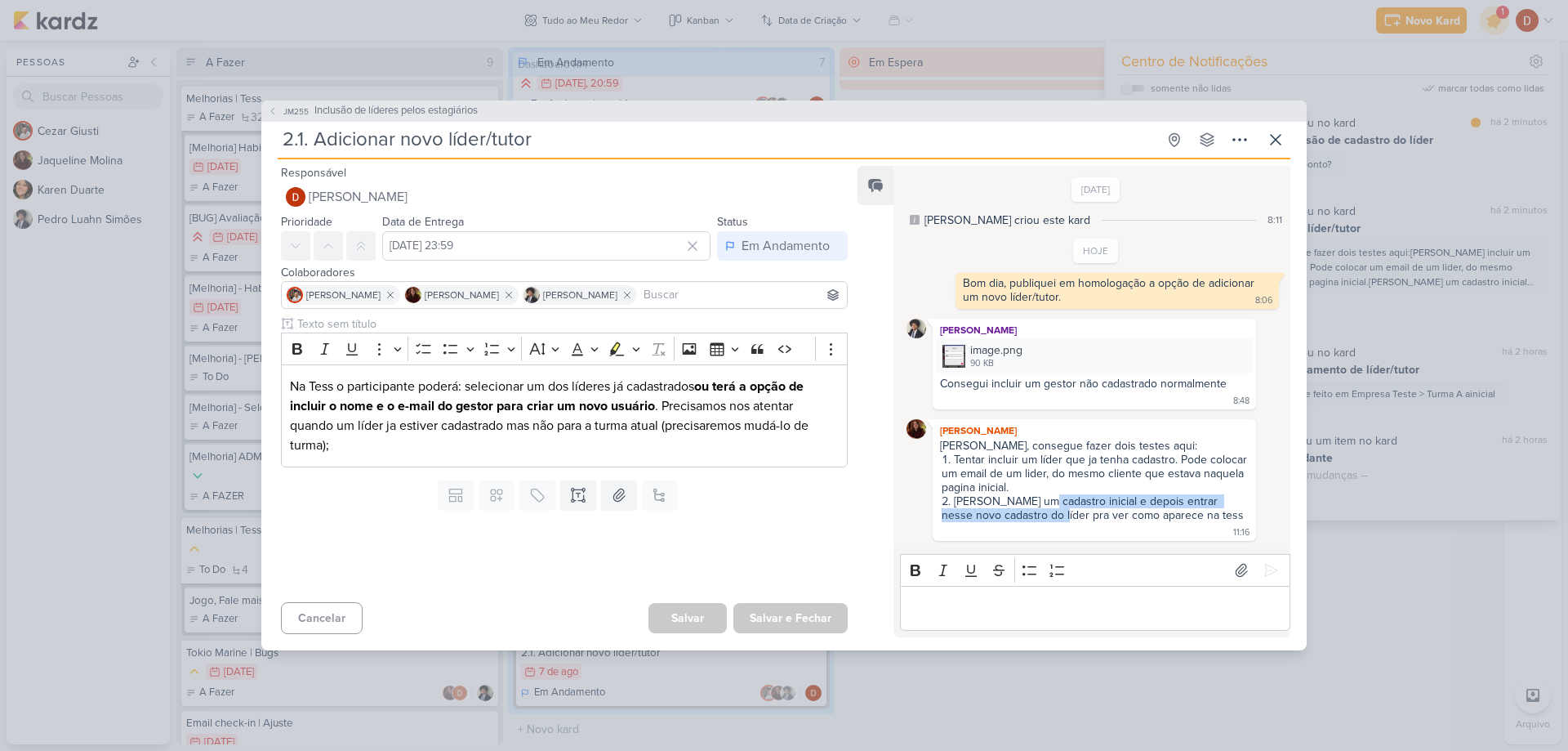
click at [1036, 504] on li "[PERSON_NAME] um cadastro inicial e depois entrar nesse novo cadastro do líder …" at bounding box center [1095, 508] width 307 height 27
drag, startPoint x: 1043, startPoint y: 522, endPoint x: 1036, endPoint y: 508, distance: 15.7
click at [1036, 508] on li "[PERSON_NAME] um cadastro inicial e depois entrar nesse novo cadastro do líder …" at bounding box center [1095, 508] width 307 height 27
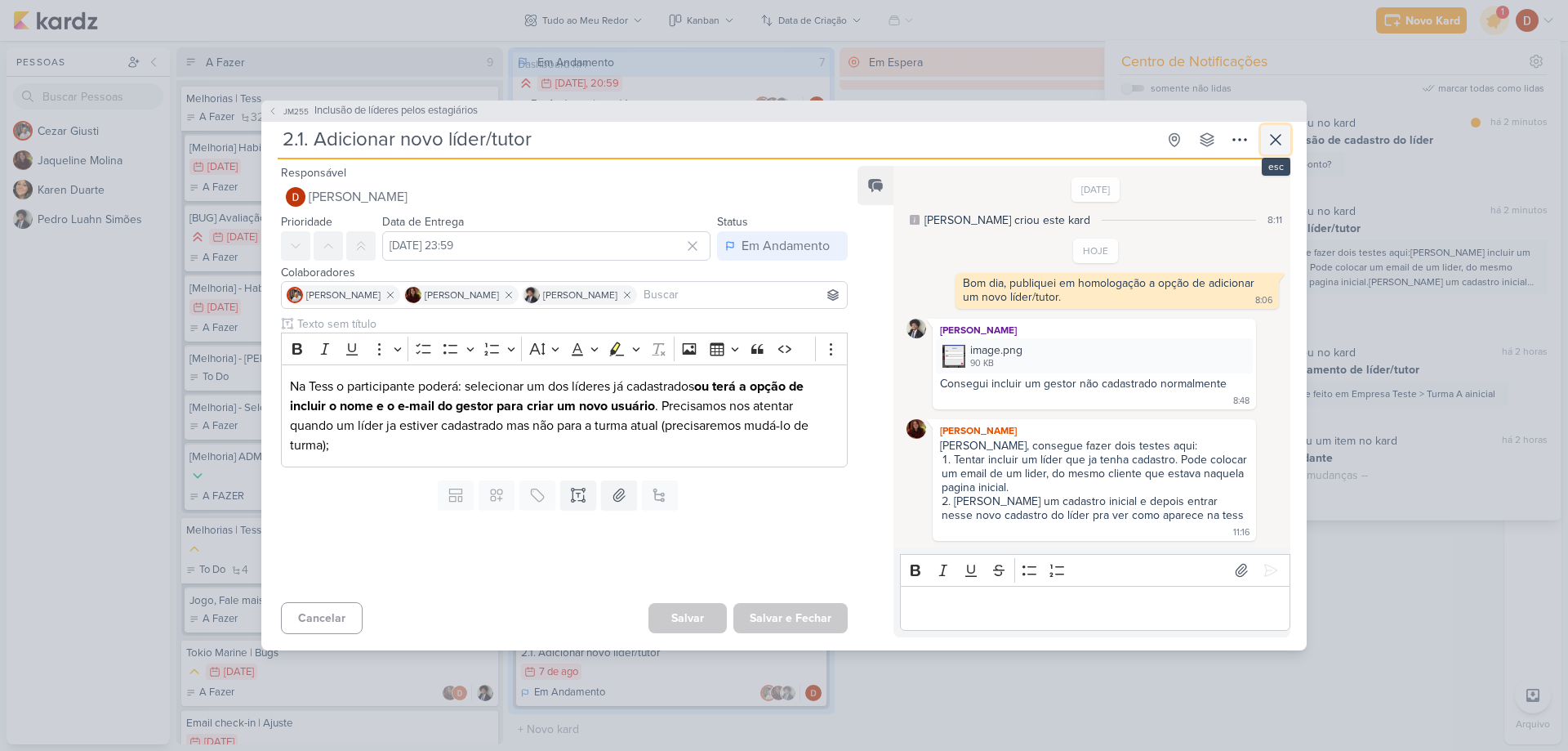
click at [1284, 140] on icon at bounding box center [1275, 140] width 20 height 20
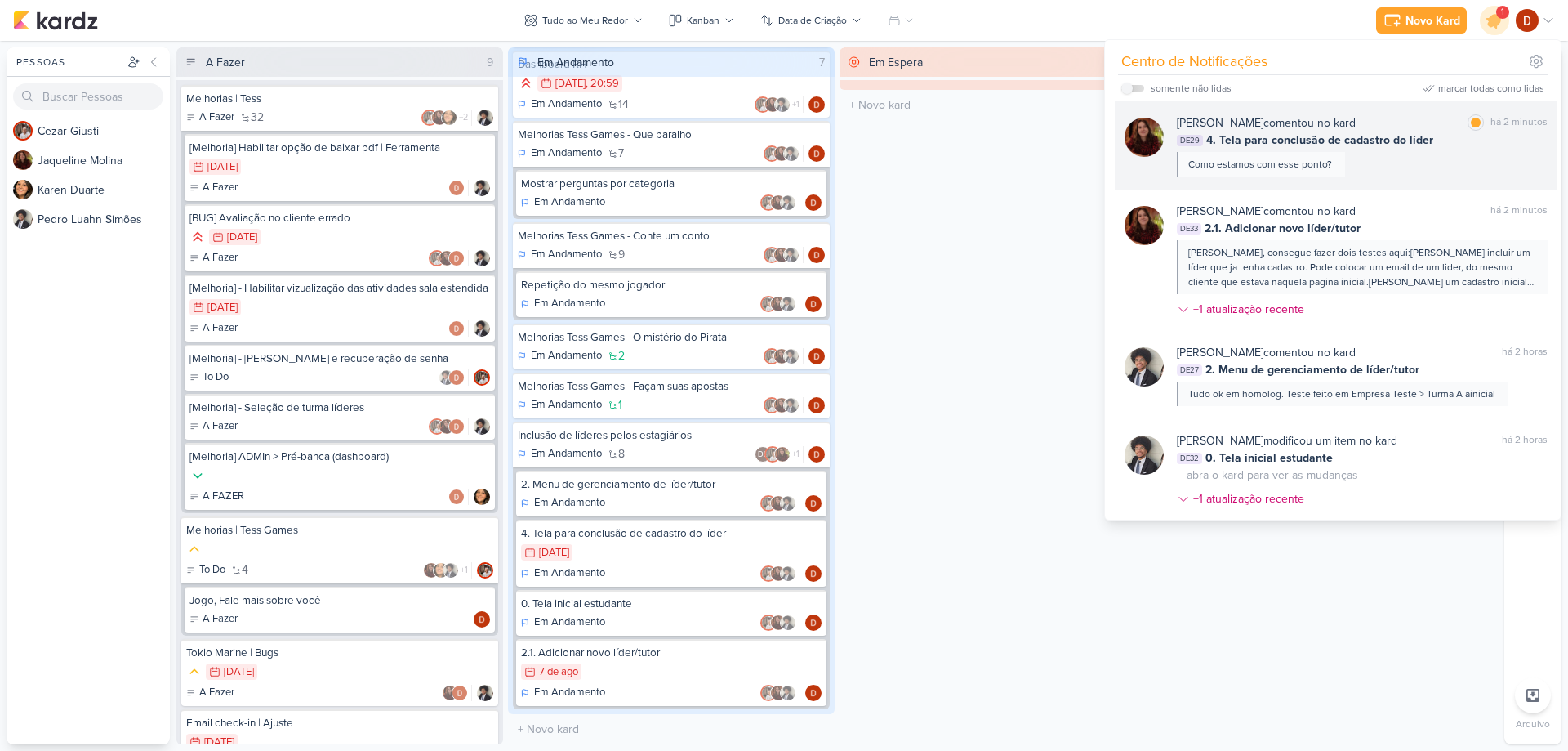
click at [1310, 169] on div "Como estamos com esse ponto?" at bounding box center [1260, 164] width 144 height 15
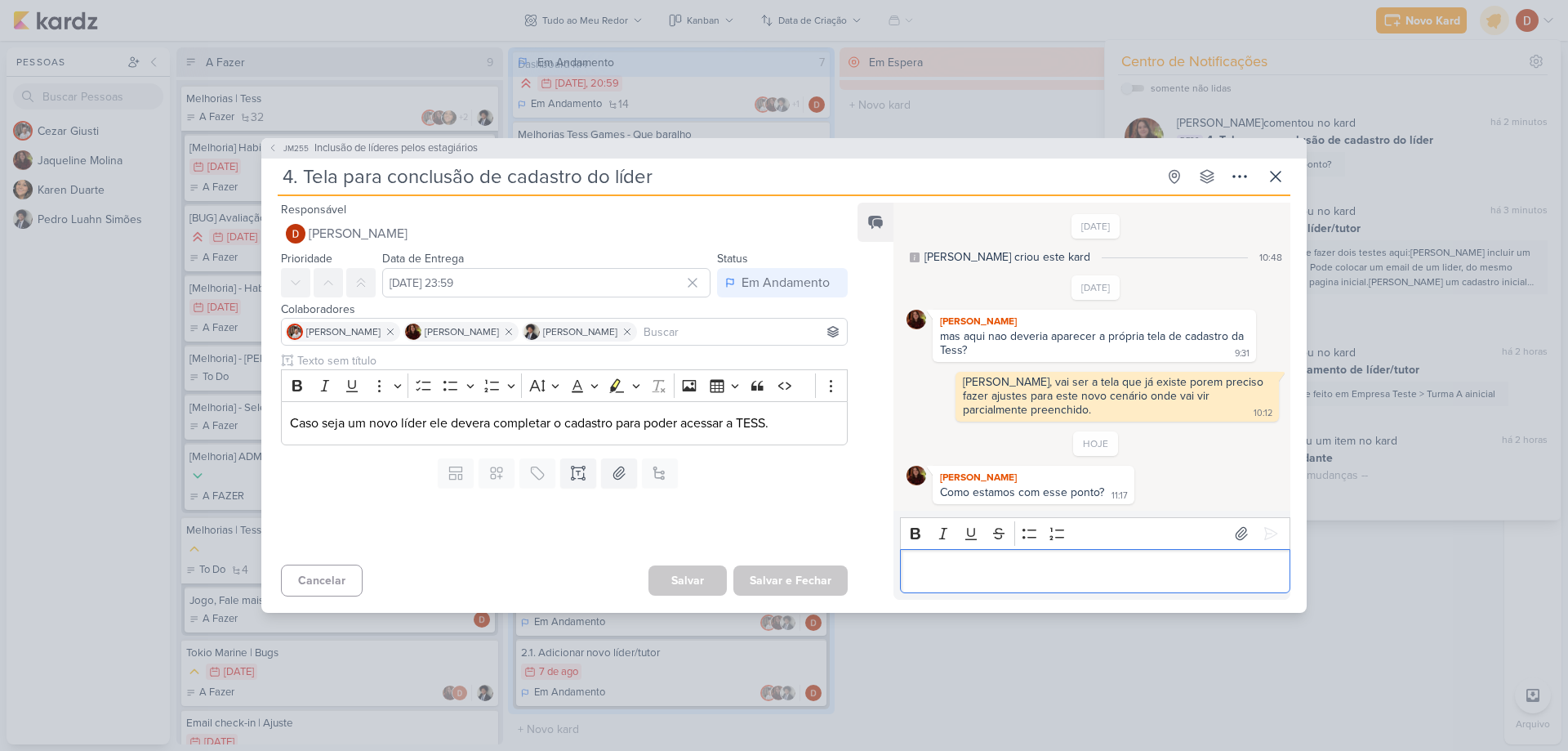
click at [1058, 571] on p "Editor editing area: main" at bounding box center [1095, 570] width 373 height 20
drag, startPoint x: 1121, startPoint y: 569, endPoint x: 876, endPoint y: 593, distance: 246.2
click at [876, 593] on div "Feed Solte o email para atrelar ao kard [DATE] [PERSON_NAME] criou este kard 10…" at bounding box center [1074, 402] width 433 height 397
click at [1133, 553] on div "Finalizando, irei publicar ainda hoje" at bounding box center [1095, 571] width 390 height 45
click at [1214, 550] on div "Finalizando, irei publicar ainda hoje" at bounding box center [1095, 571] width 390 height 45
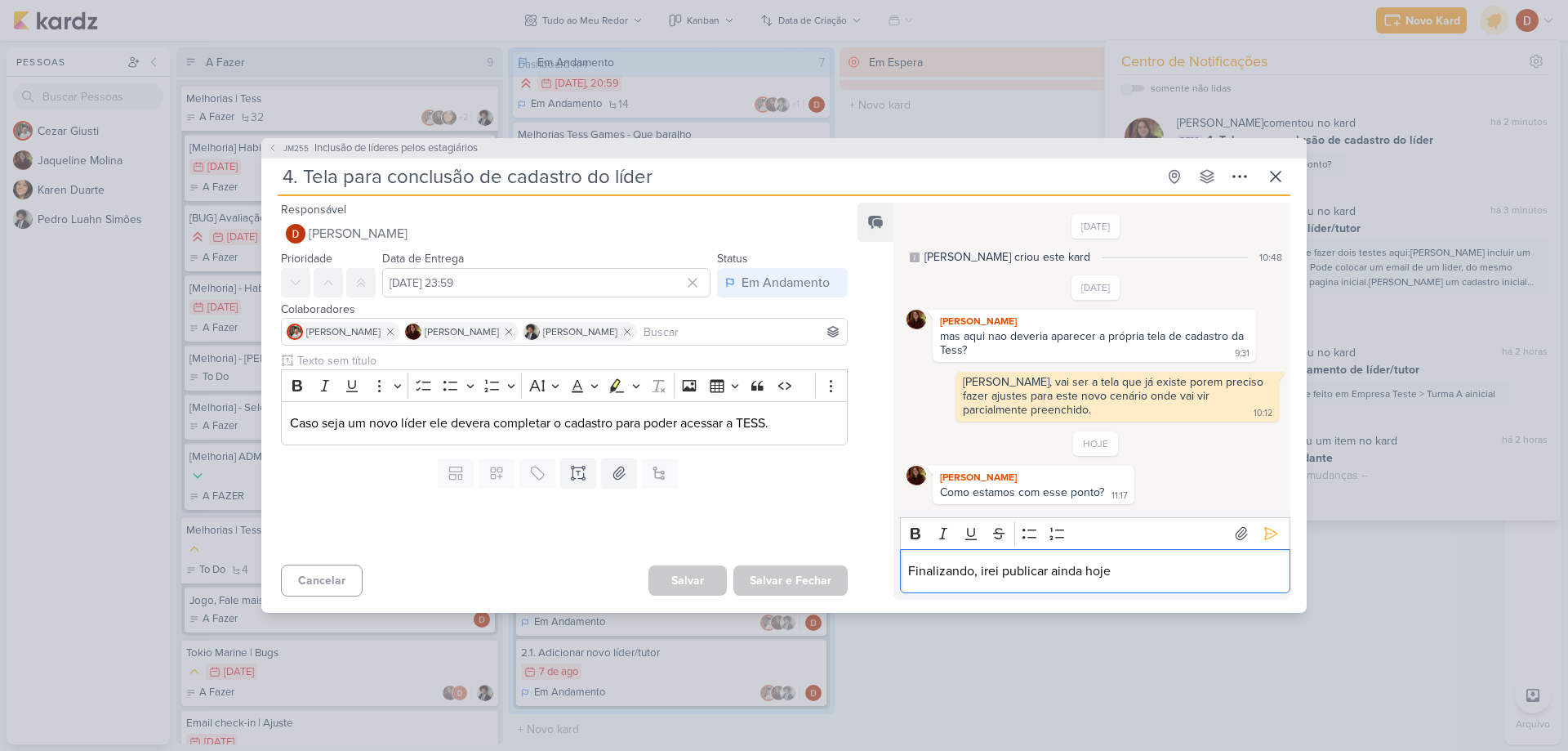
click at [1115, 579] on p "Finalizando, irei publicar ainda hoje" at bounding box center [1095, 570] width 373 height 20
click at [1087, 563] on p "Finalizando, irei publicar ainda hoje" at bounding box center [1095, 570] width 373 height 20
click at [1220, 571] on p "Finalizando, irei publicar ainda hoje" at bounding box center [1095, 570] width 373 height 20
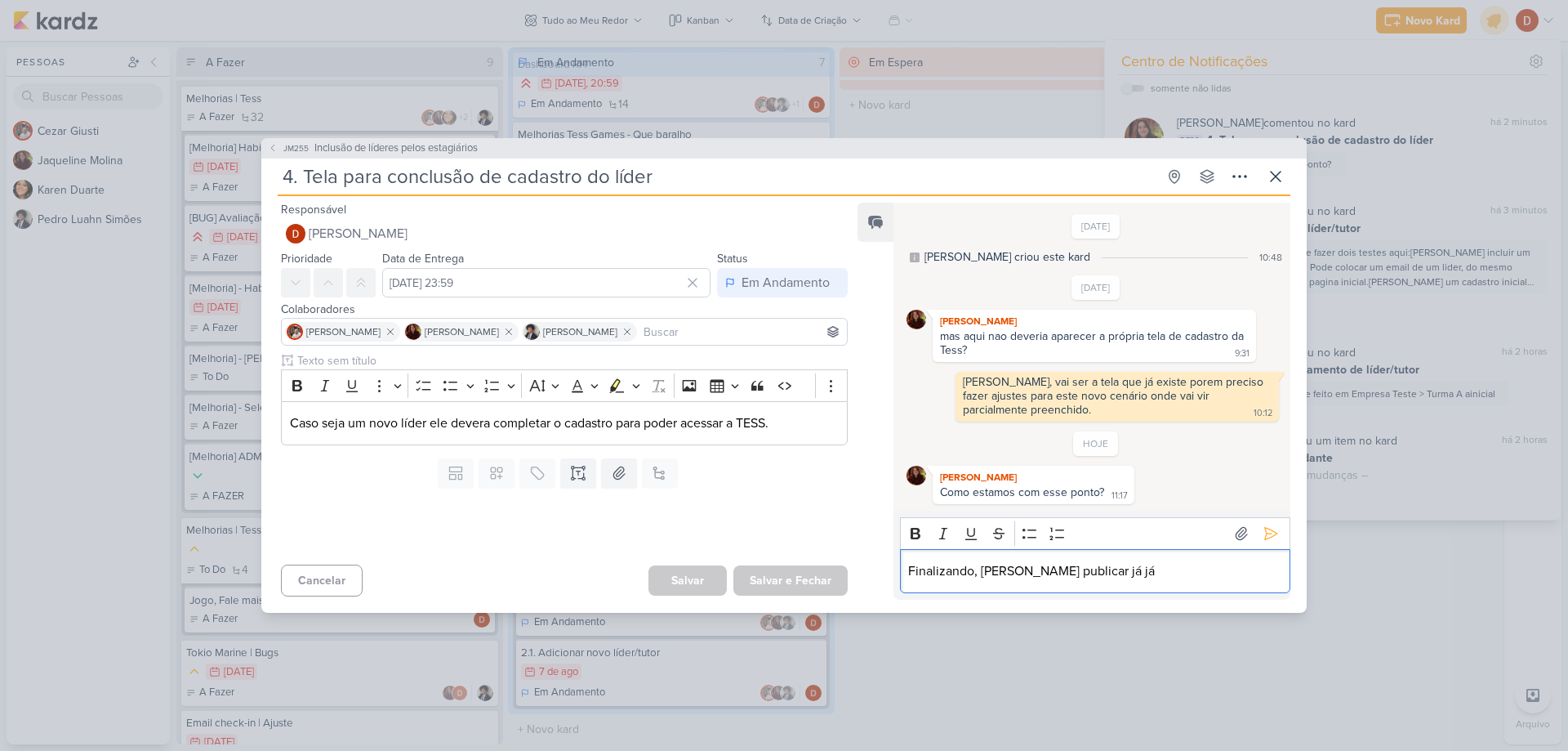
click at [975, 571] on p "Finalizando, [PERSON_NAME] publicar já já" at bounding box center [1095, 570] width 373 height 20
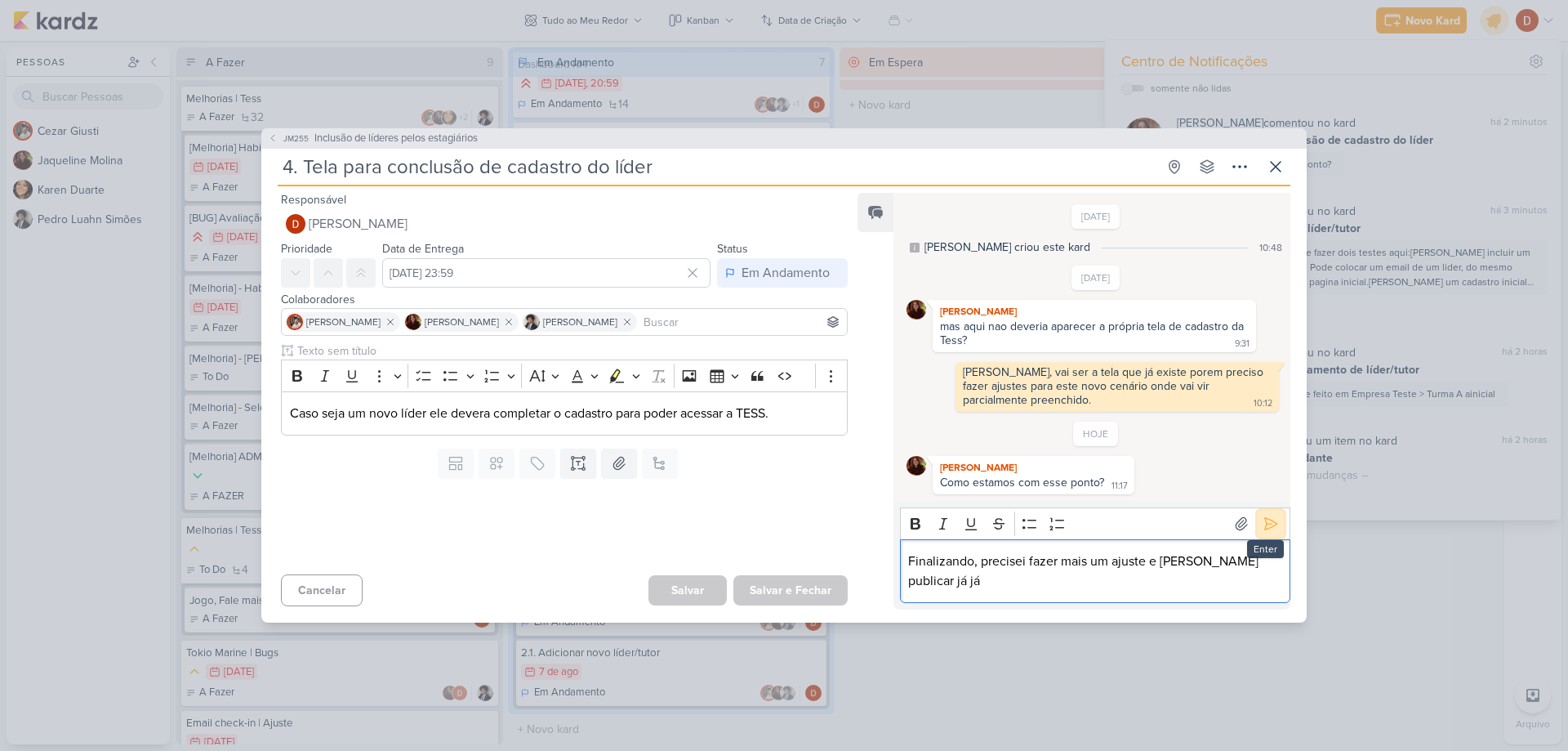
click at [1257, 533] on button at bounding box center [1270, 523] width 27 height 27
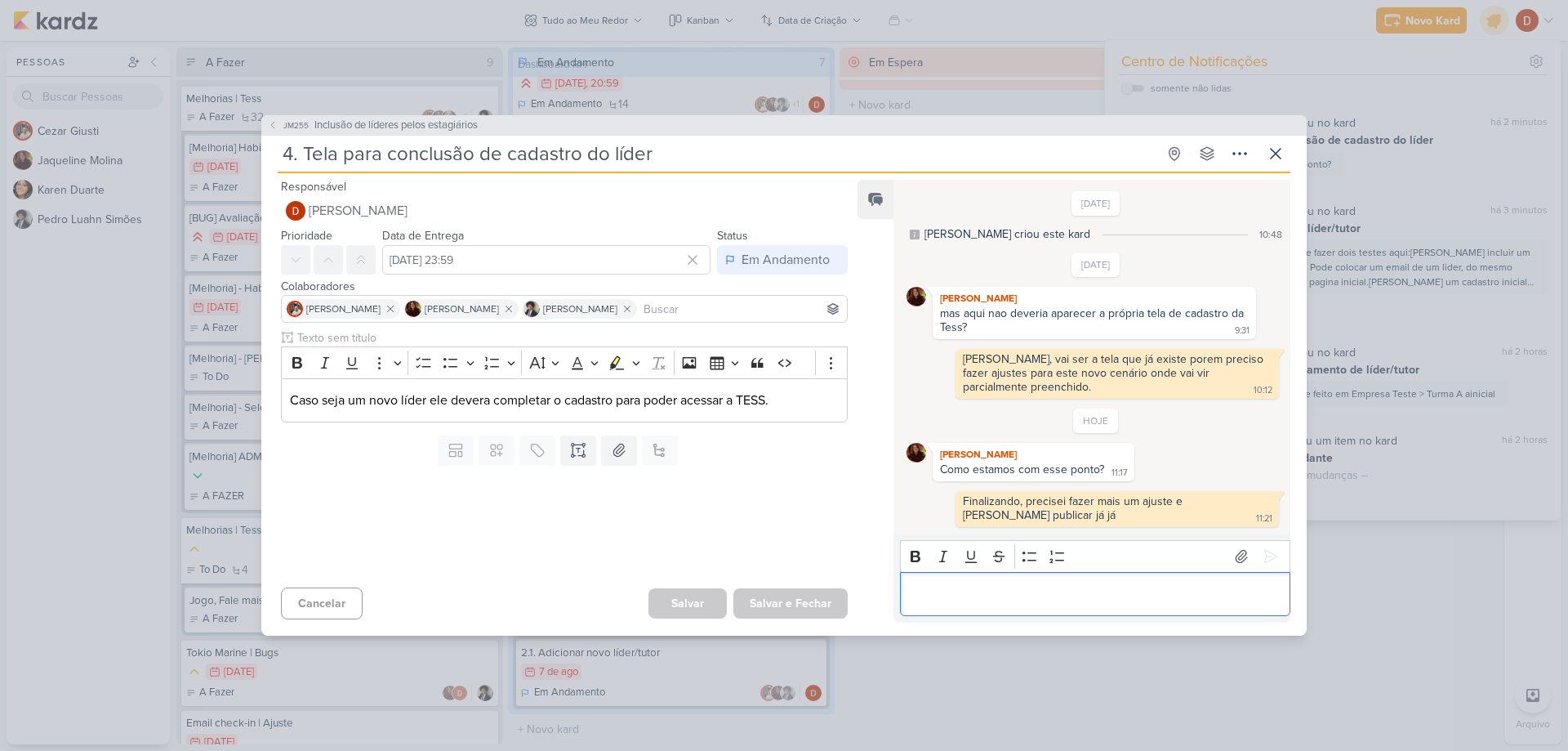
click at [1099, 599] on p "Editor editing area: main" at bounding box center [1095, 593] width 373 height 20
drag, startPoint x: 993, startPoint y: 514, endPoint x: 1041, endPoint y: 517, distance: 48.1
click at [1041, 517] on div "Finalizando, precisei fazer mais um ajuste e [PERSON_NAME] publicar já já 11:21" at bounding box center [1117, 509] width 317 height 29
click at [1055, 508] on div "Finalizando, precisei fazer mais um ajuste e [PERSON_NAME] publicar já já" at bounding box center [1074, 508] width 223 height 27
click at [1056, 501] on div "Finalizando, precisei fazer mais um ajuste e [PERSON_NAME] publicar já já" at bounding box center [1074, 508] width 223 height 27
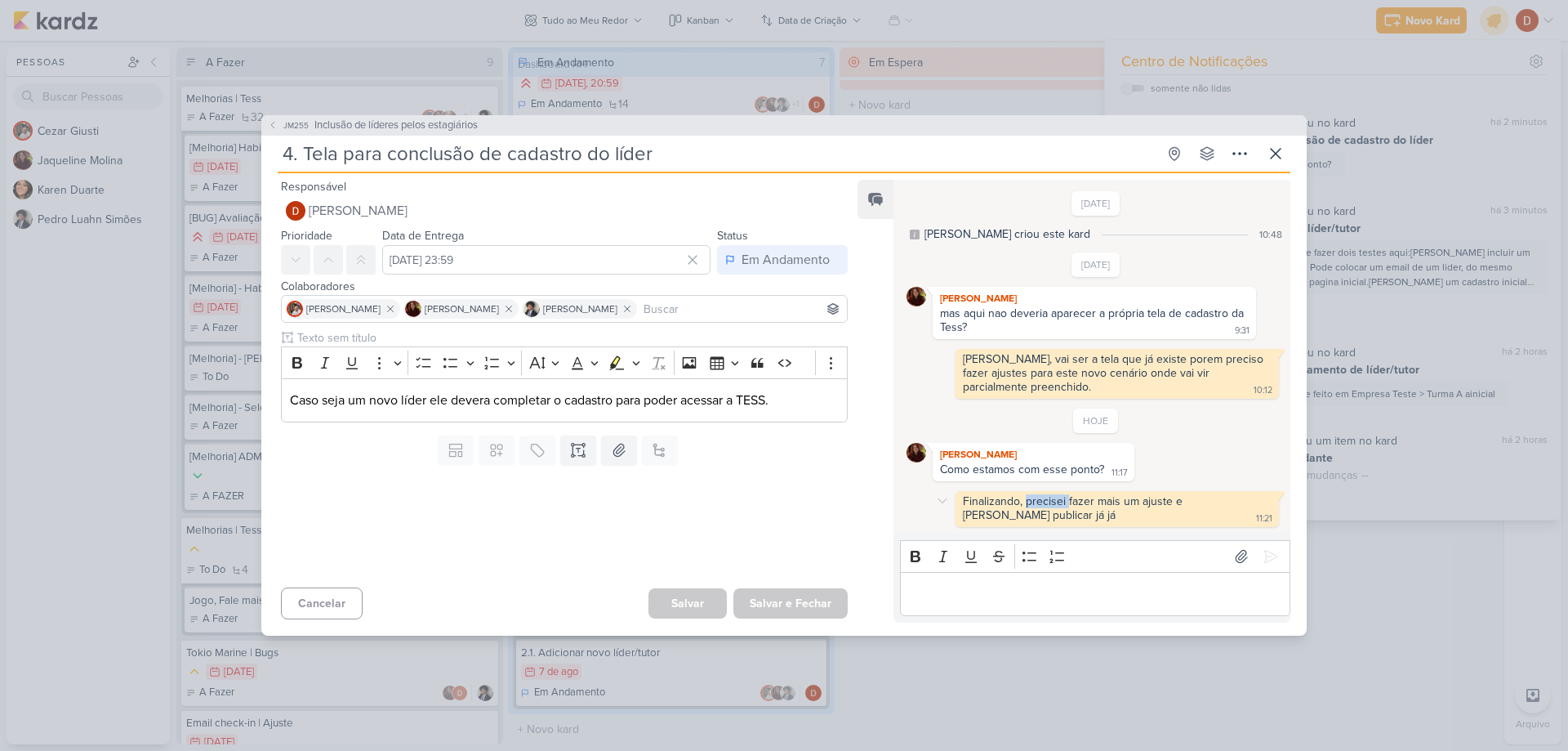
click at [1056, 501] on div "Finalizando, precisei fazer mais um ajuste e [PERSON_NAME] publicar já já" at bounding box center [1074, 508] width 223 height 27
click at [1081, 512] on div "Finalizando, precisei fazer mais um ajuste e [PERSON_NAME] publicar já já 11:21" at bounding box center [1117, 509] width 317 height 29
click at [1278, 152] on icon at bounding box center [1275, 153] width 20 height 20
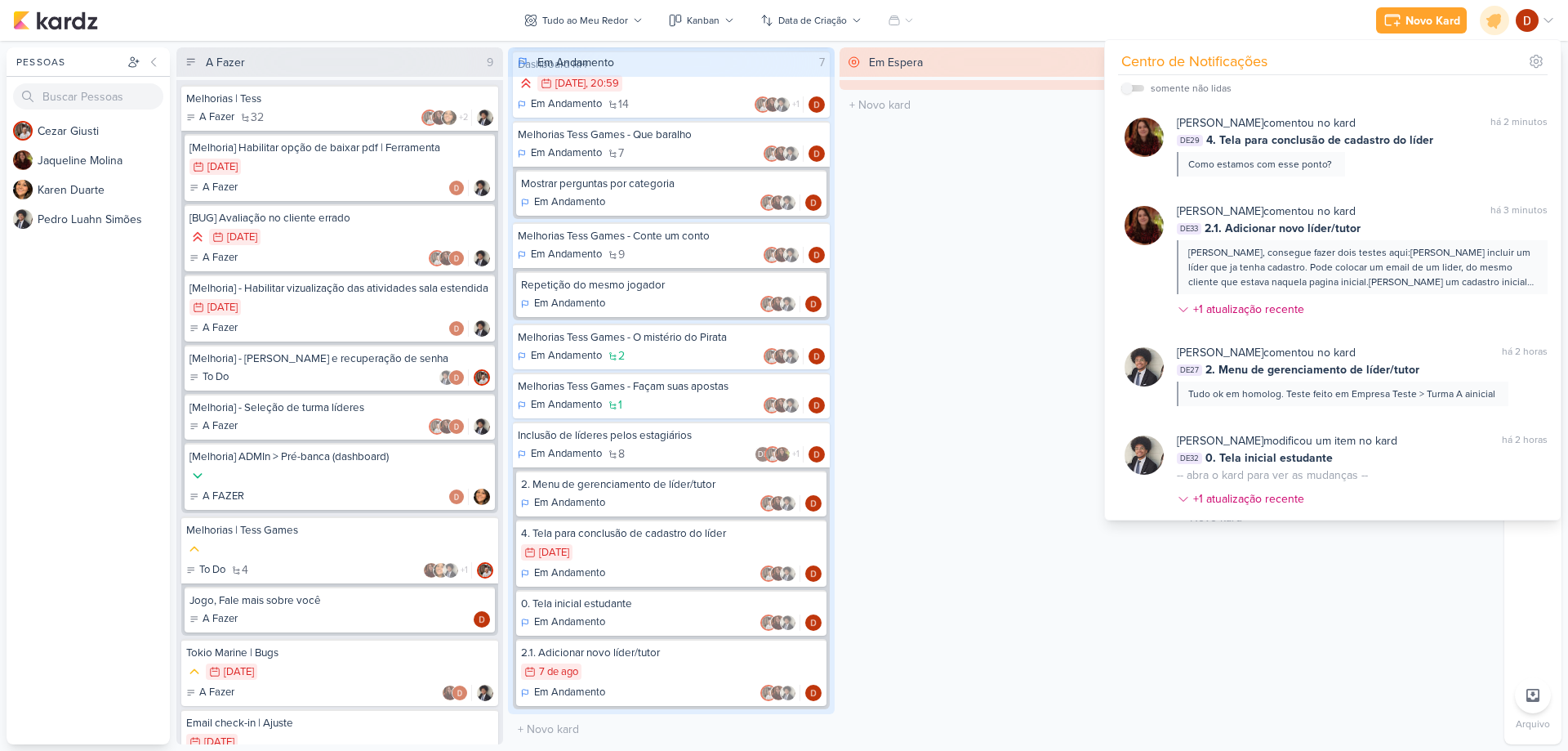
click at [1185, 11] on div "Novo Kard Ctrl + k Centro de Notificações somente não lidas" at bounding box center [783, 21] width 1541 height 41
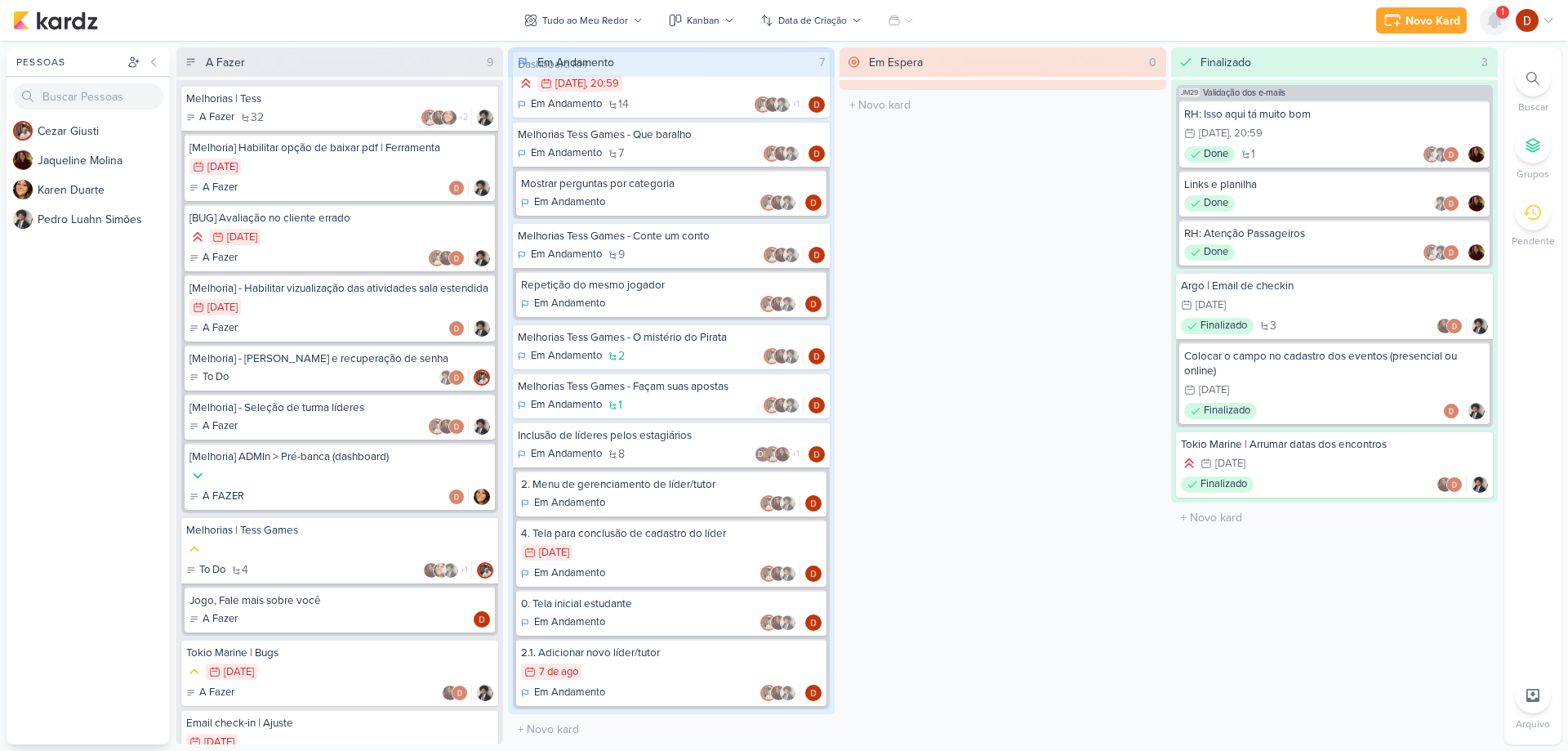
click at [1493, 15] on icon at bounding box center [1494, 20] width 13 height 15
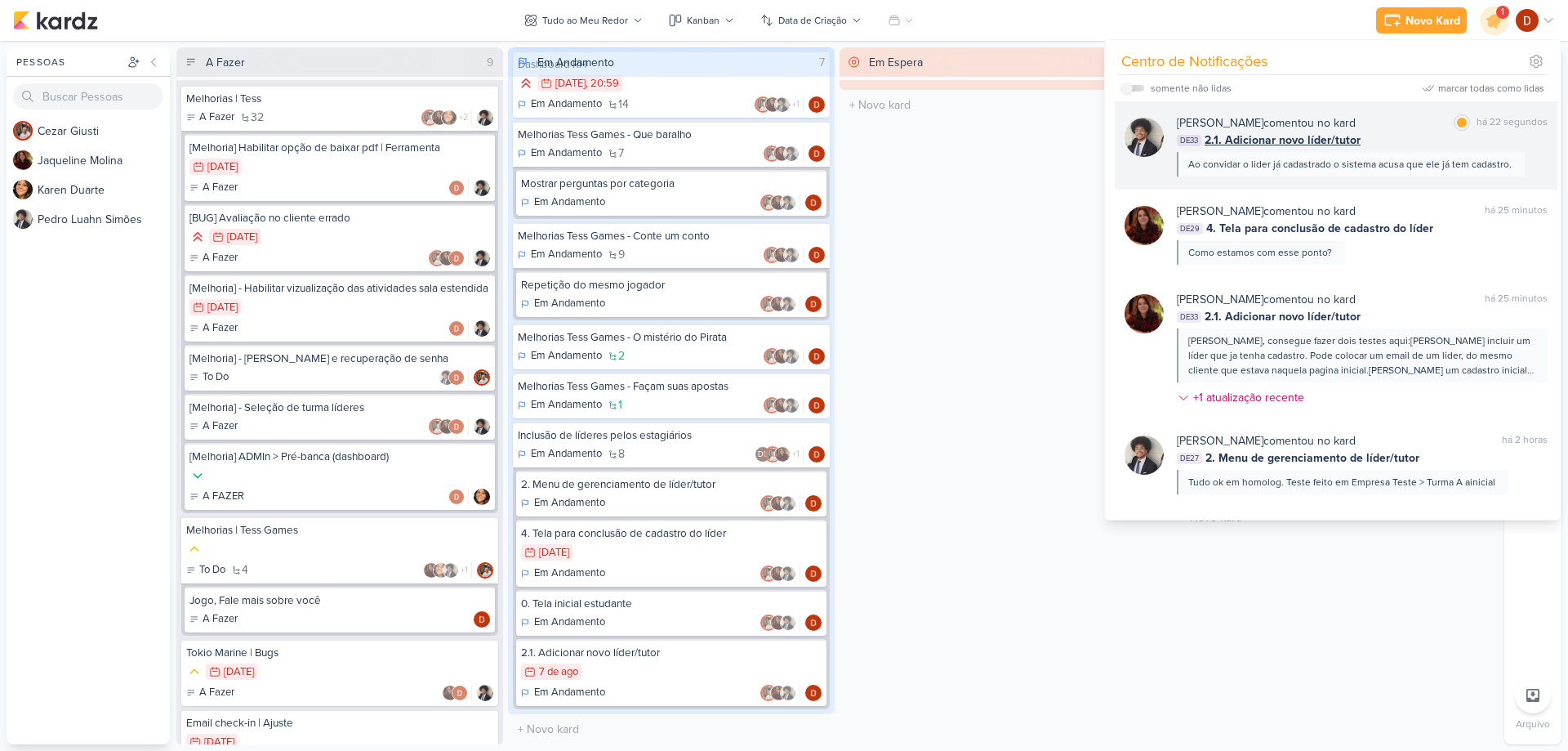
click at [1374, 154] on div "Ao convidar o lider já cadastrado o sistema acusa que ele já tem cadastro." at bounding box center [1351, 164] width 347 height 25
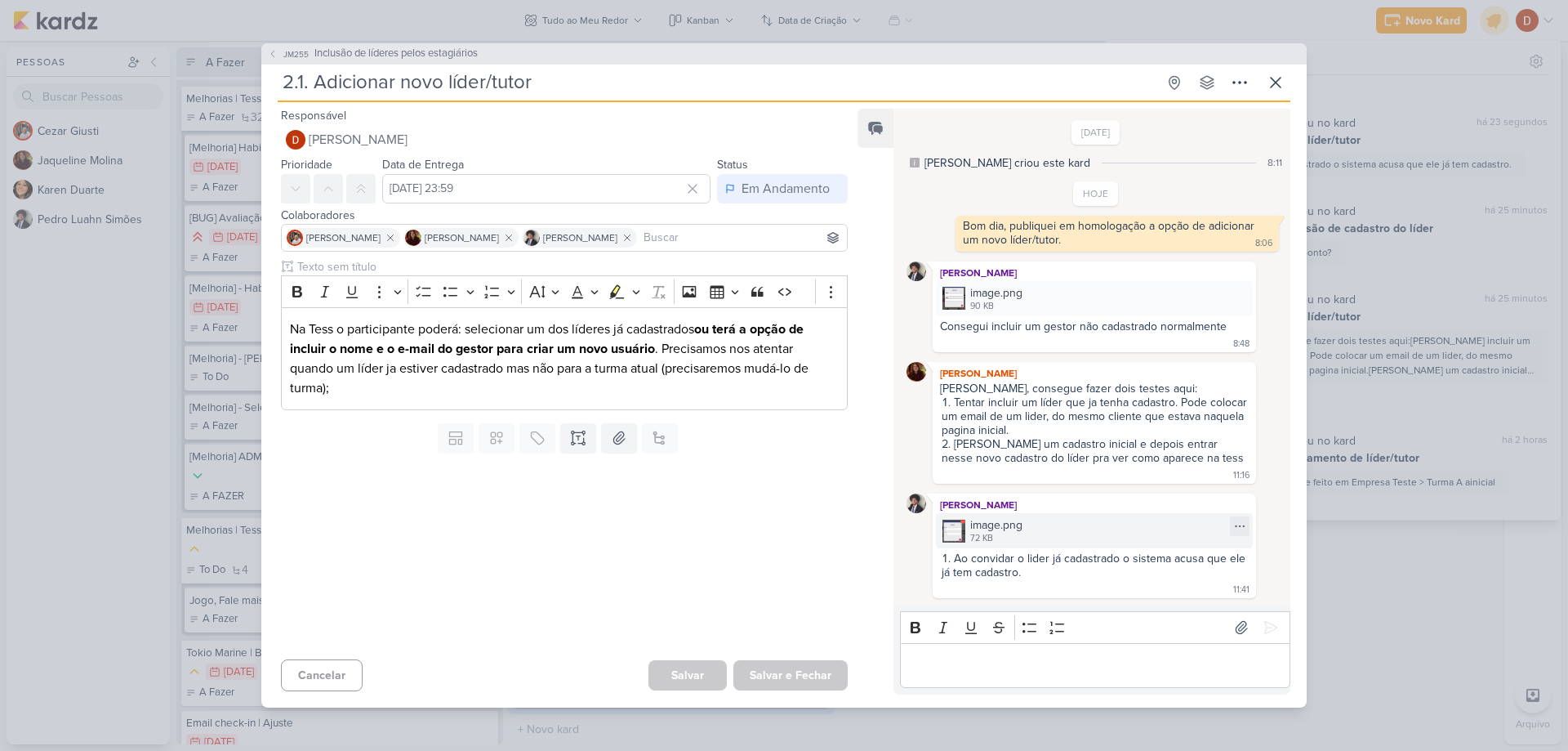
click at [983, 545] on div "72 KB" at bounding box center [995, 538] width 52 height 13
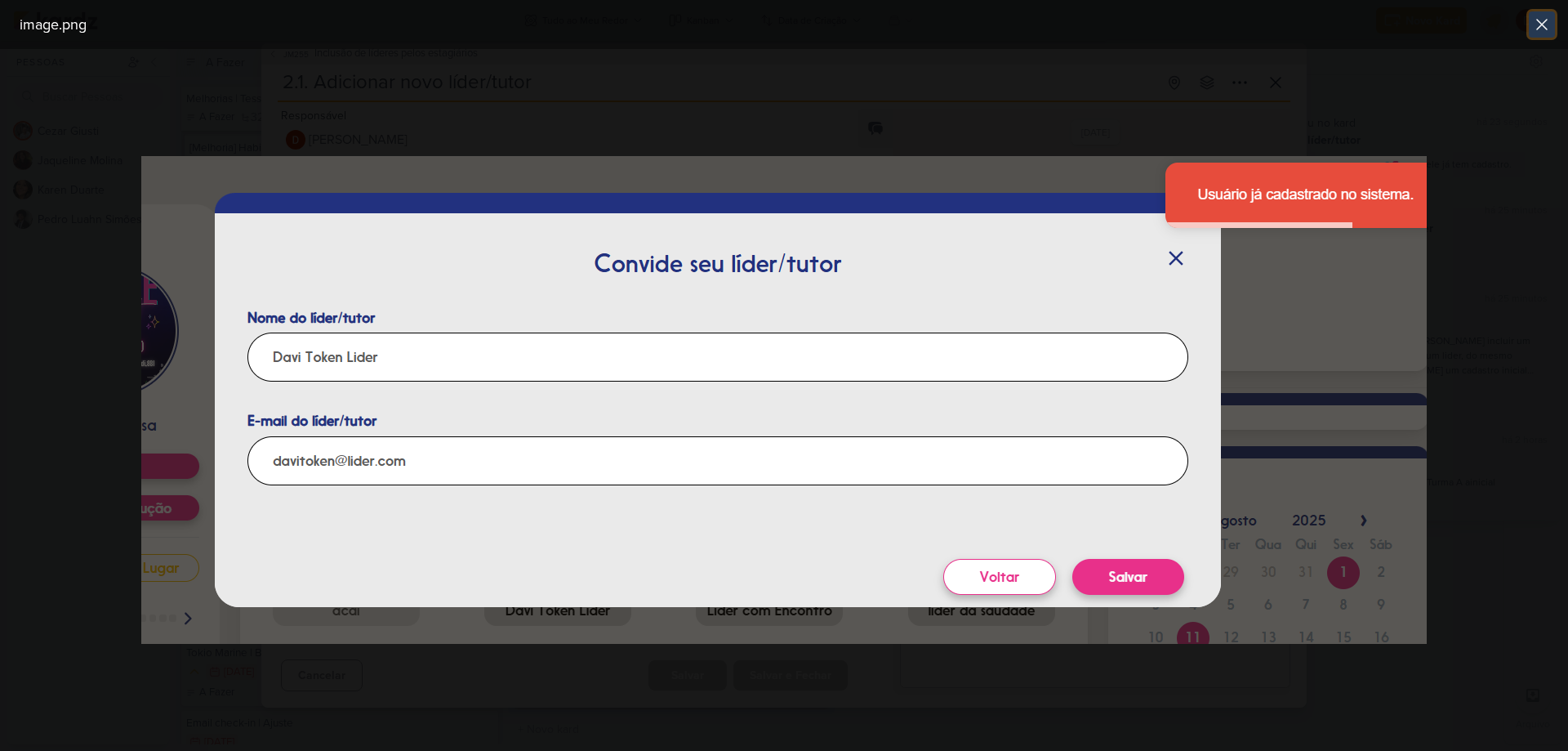
click at [1545, 21] on icon at bounding box center [1541, 24] width 9 height 9
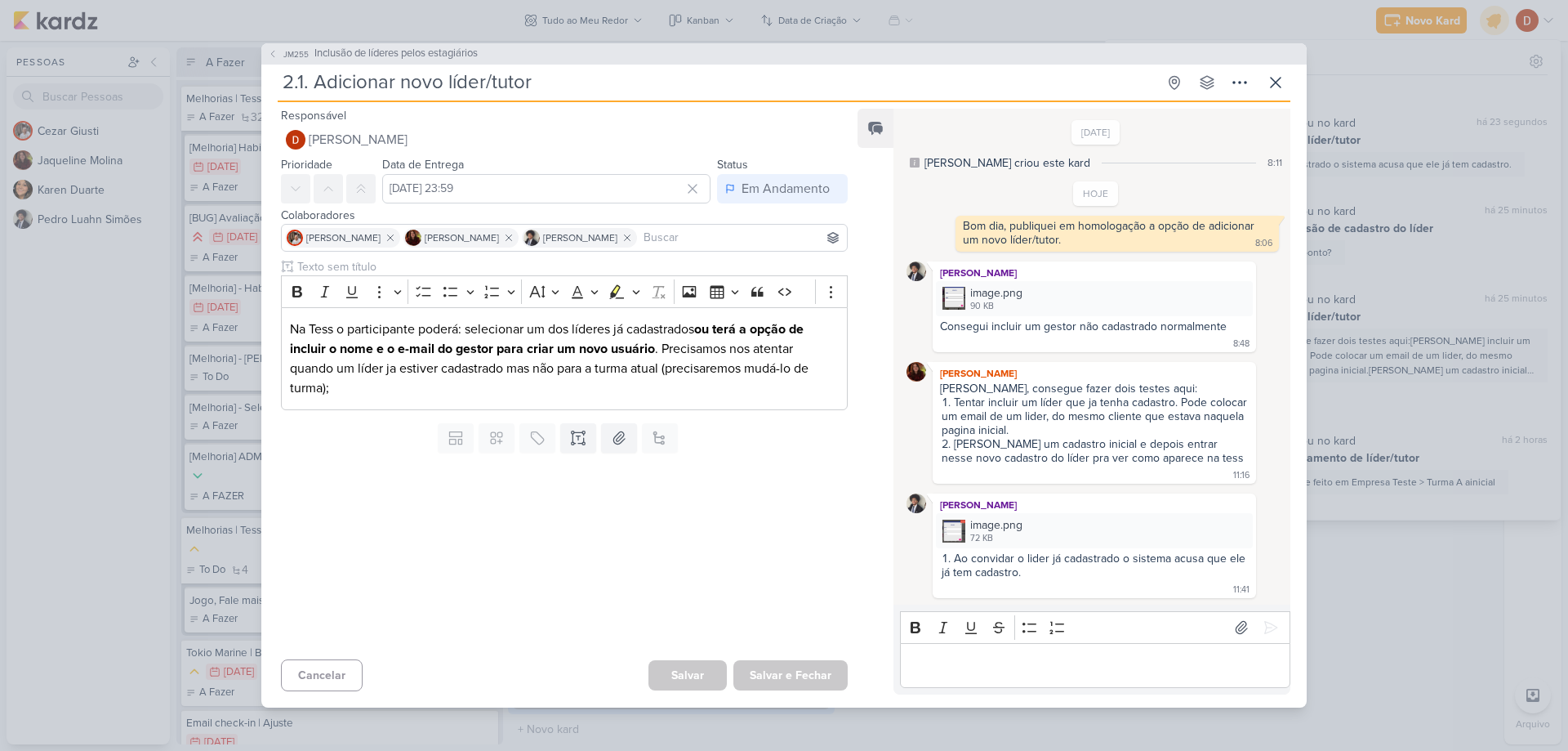
click at [1056, 679] on div "Editor editing area: main" at bounding box center [1095, 665] width 390 height 45
click at [1283, 74] on icon at bounding box center [1275, 82] width 20 height 20
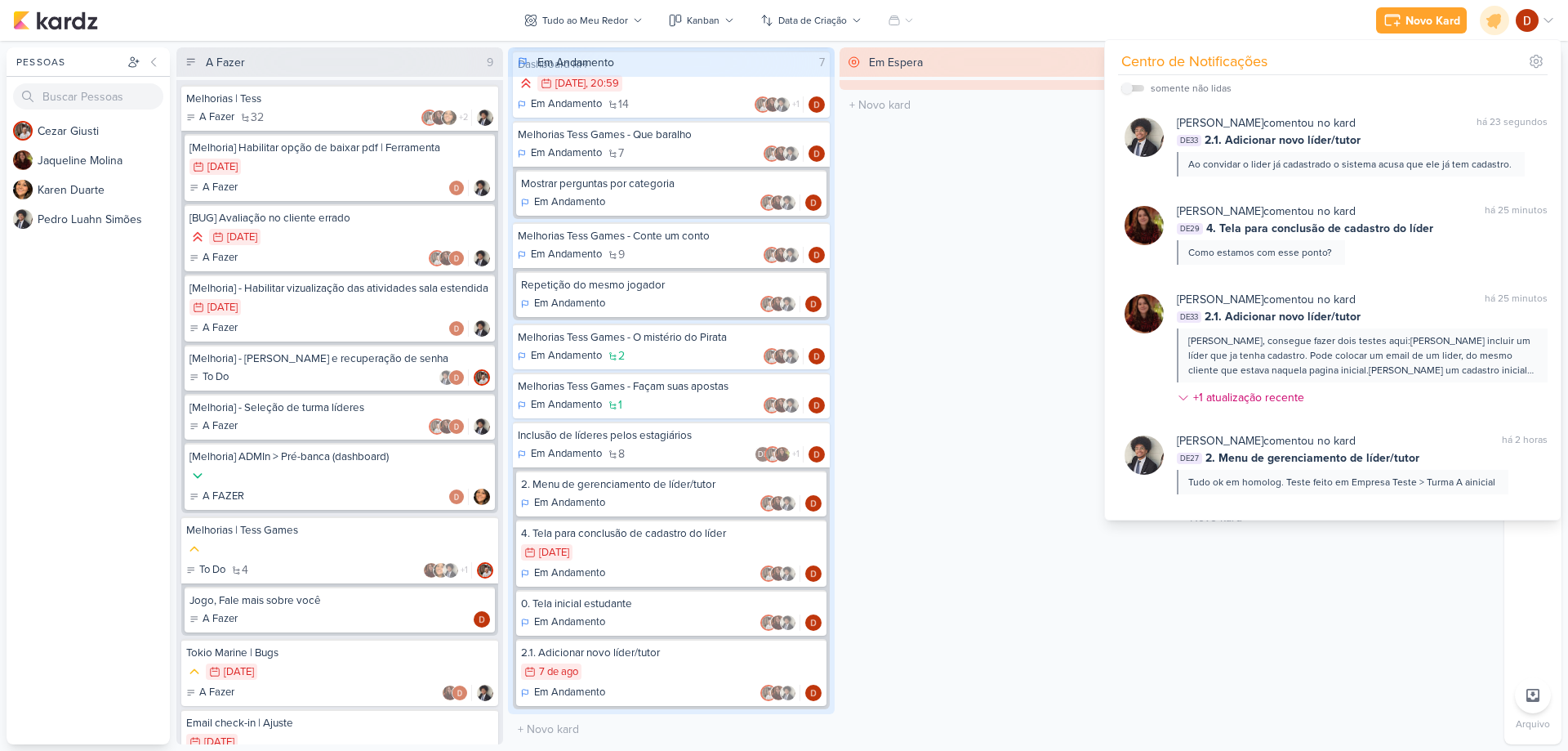
click at [1109, 187] on div "[PERSON_NAME] comentou no kard marcar como não lida há 23 segundos DE33 2.1. Ad…" at bounding box center [1333, 305] width 449 height 408
click at [1023, 169] on div "Em Espera 0 O título do kard deve ter menos que 100 caracteres" at bounding box center [1003, 396] width 327 height 697
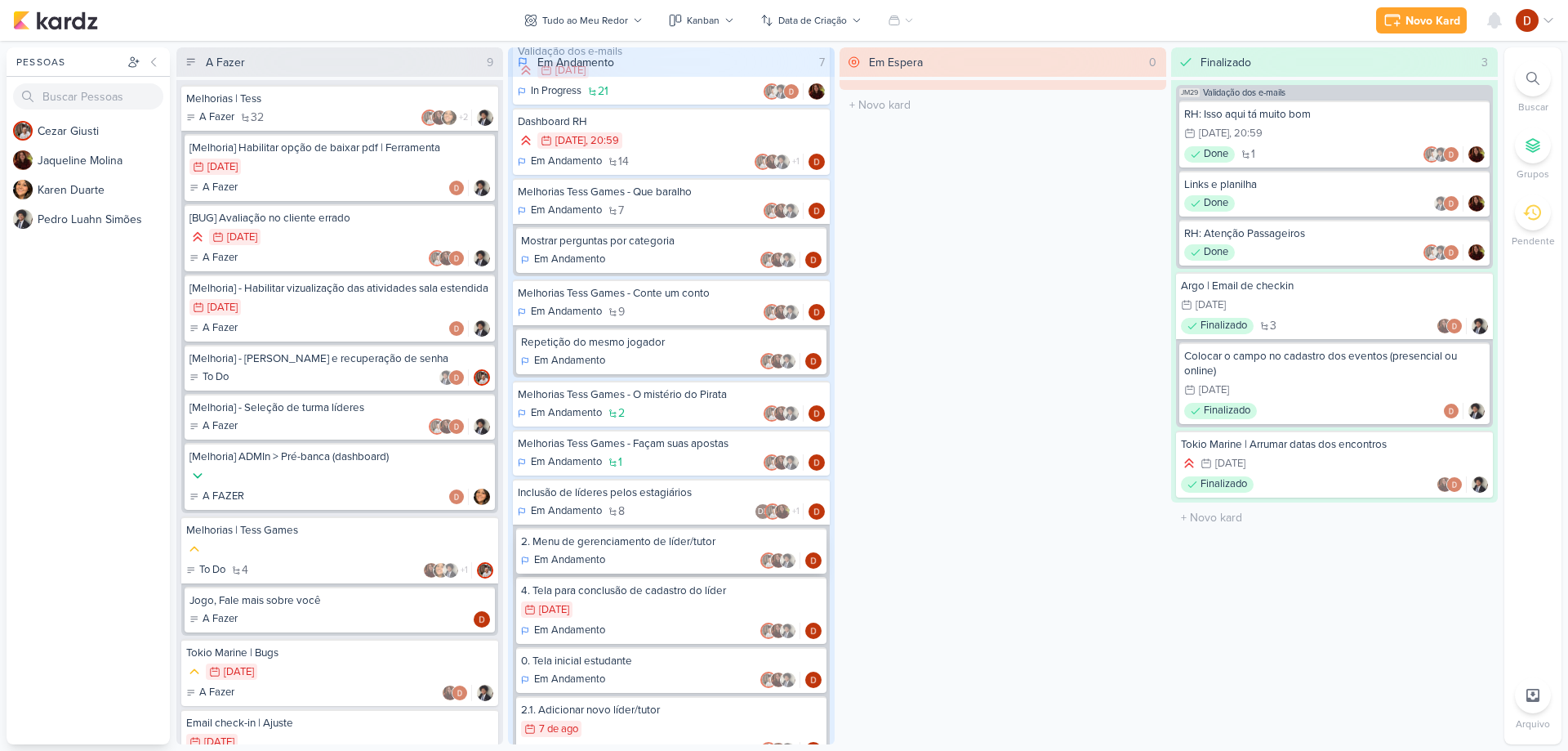
scroll to position [81, 0]
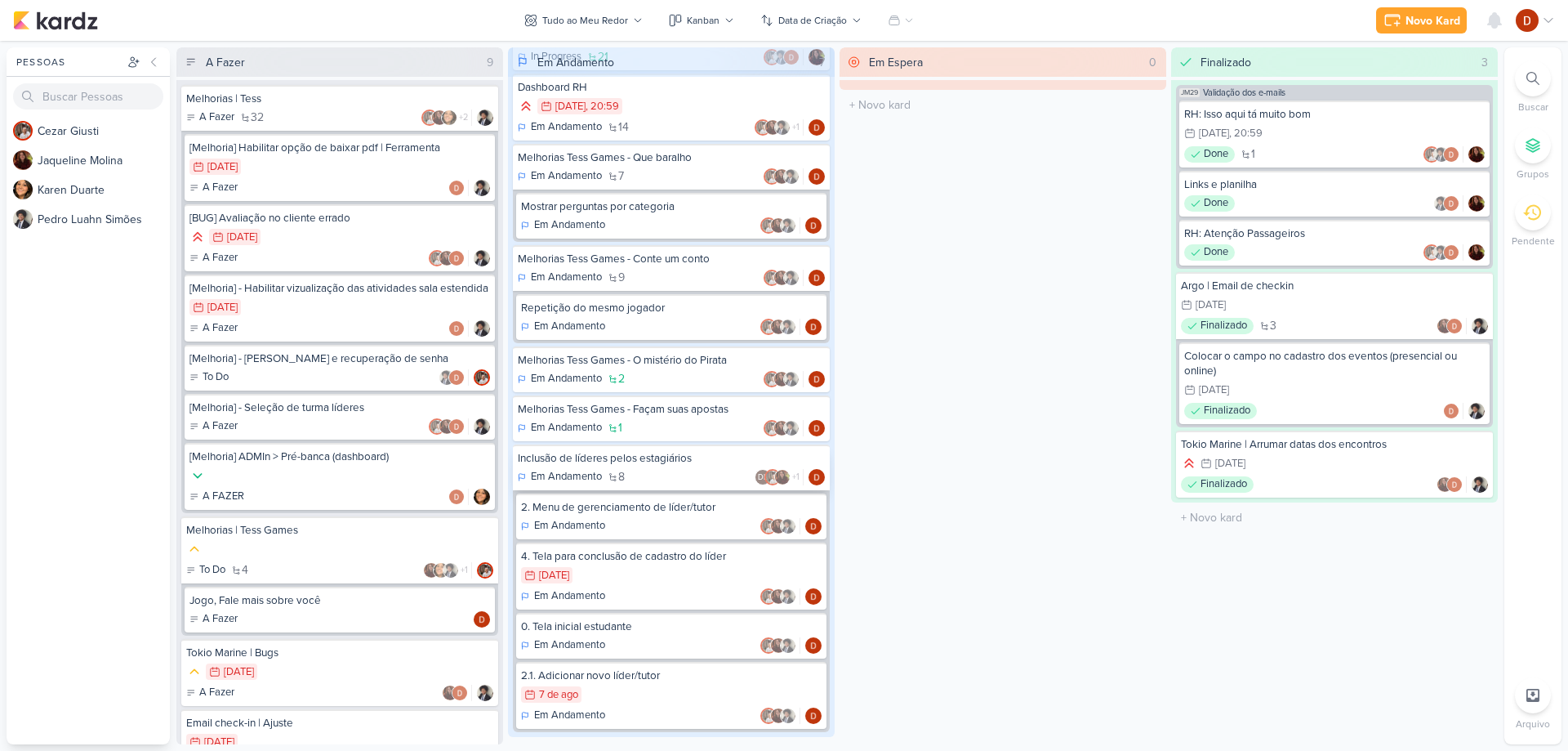
click at [654, 469] on div "Em Andamento 8 DL +1" at bounding box center [671, 477] width 307 height 16
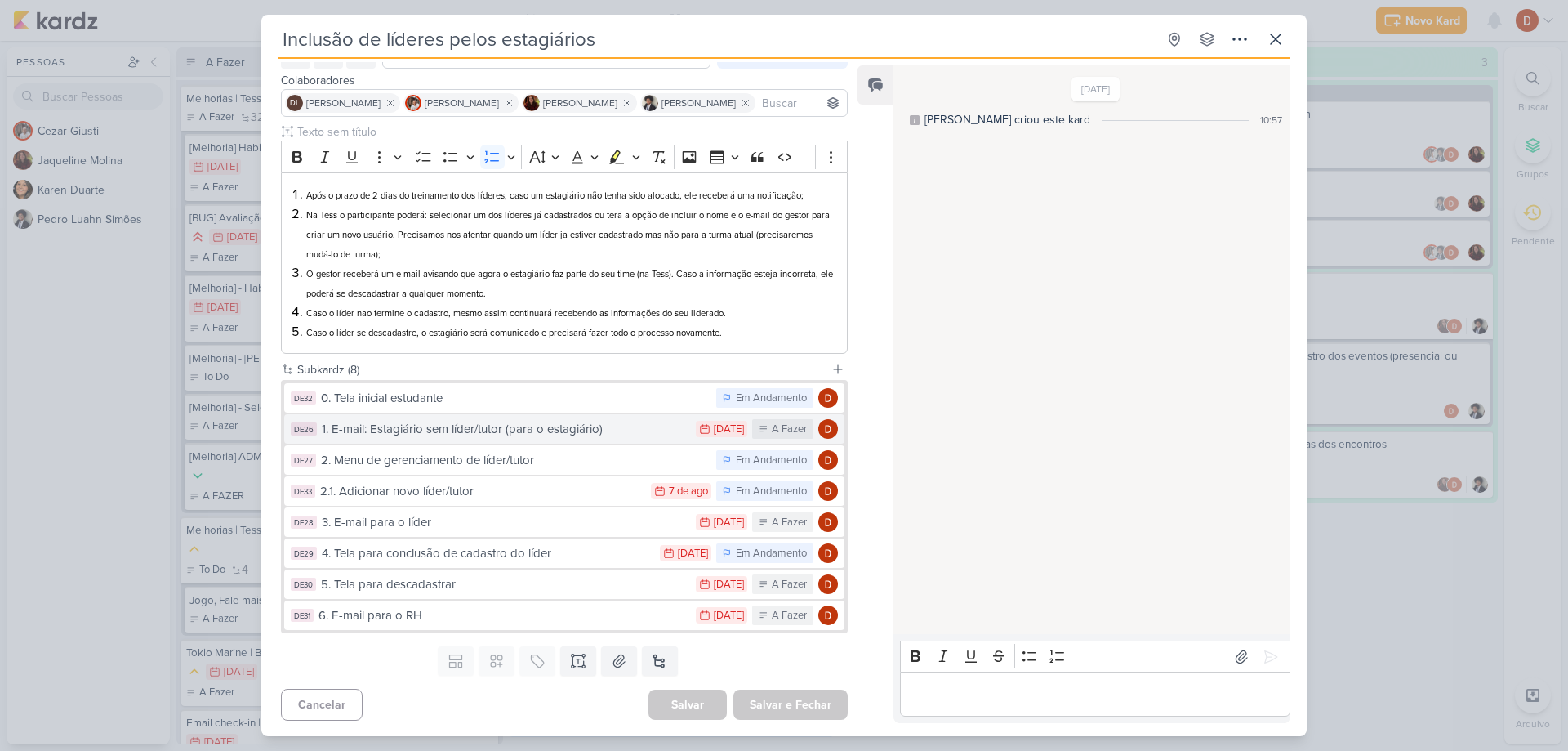
scroll to position [92, 0]
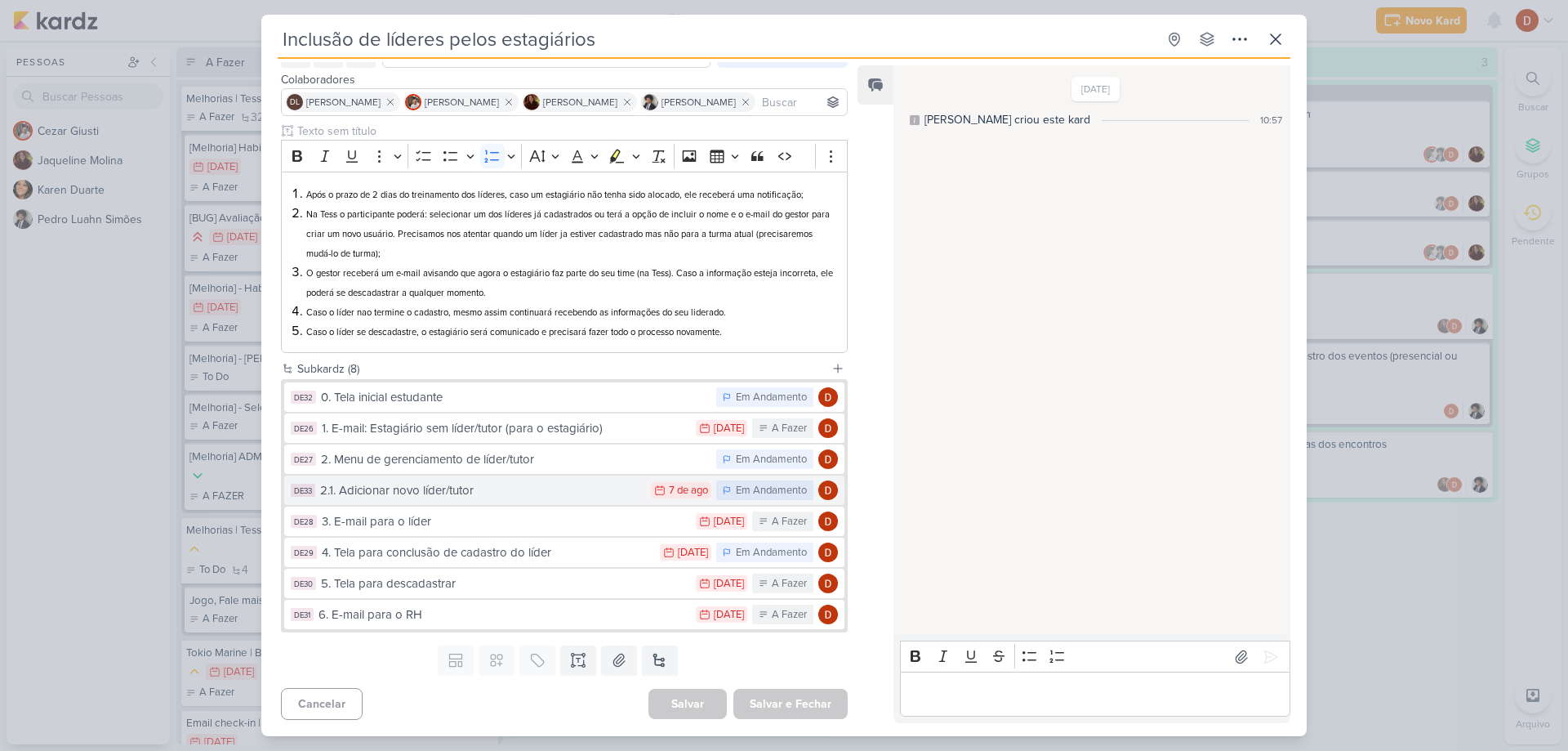
click at [421, 498] on div "2.1. Adicionar novo líder/tutor" at bounding box center [481, 491] width 323 height 19
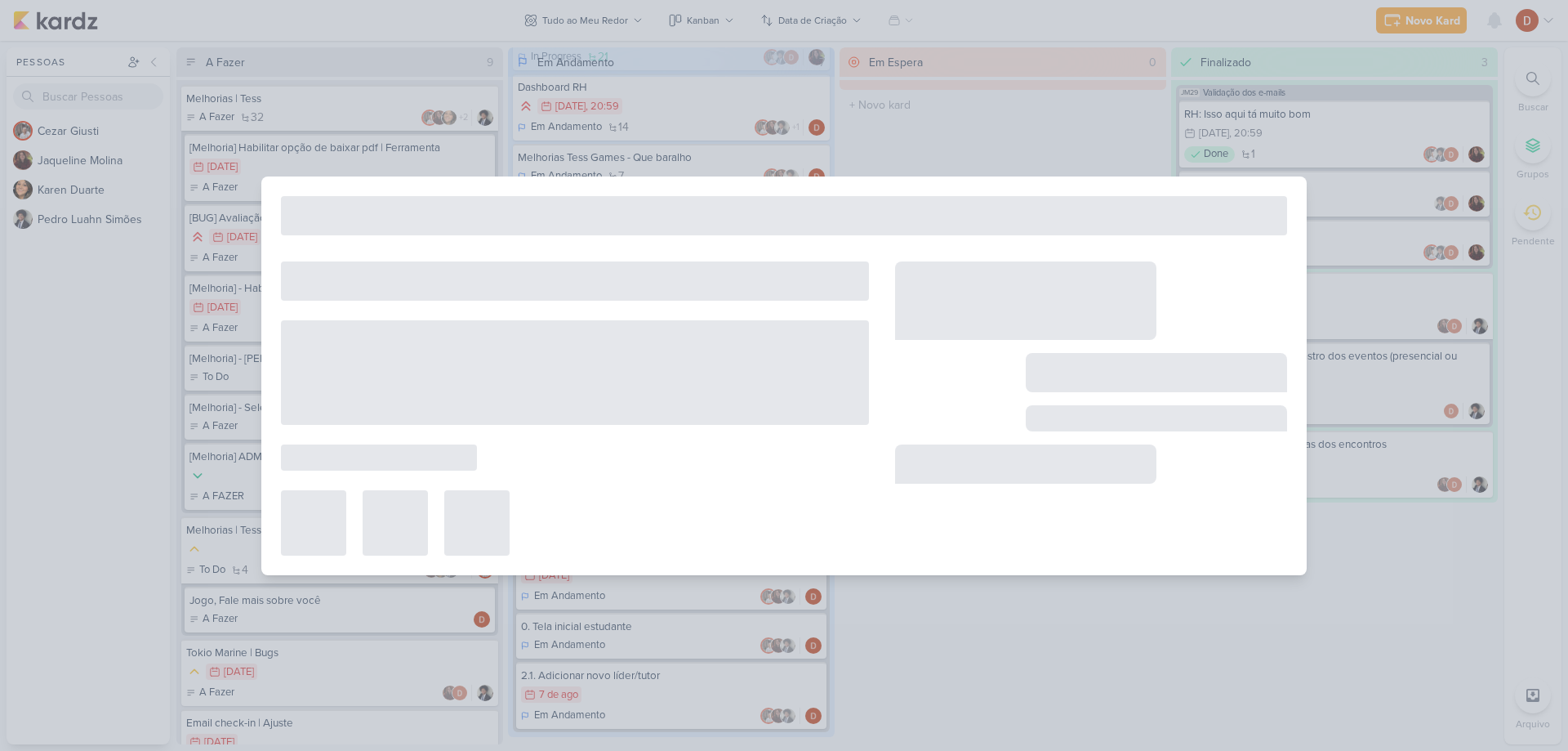
type input "2.1. Adicionar novo líder/tutor"
type input "[DATE] 23:59"
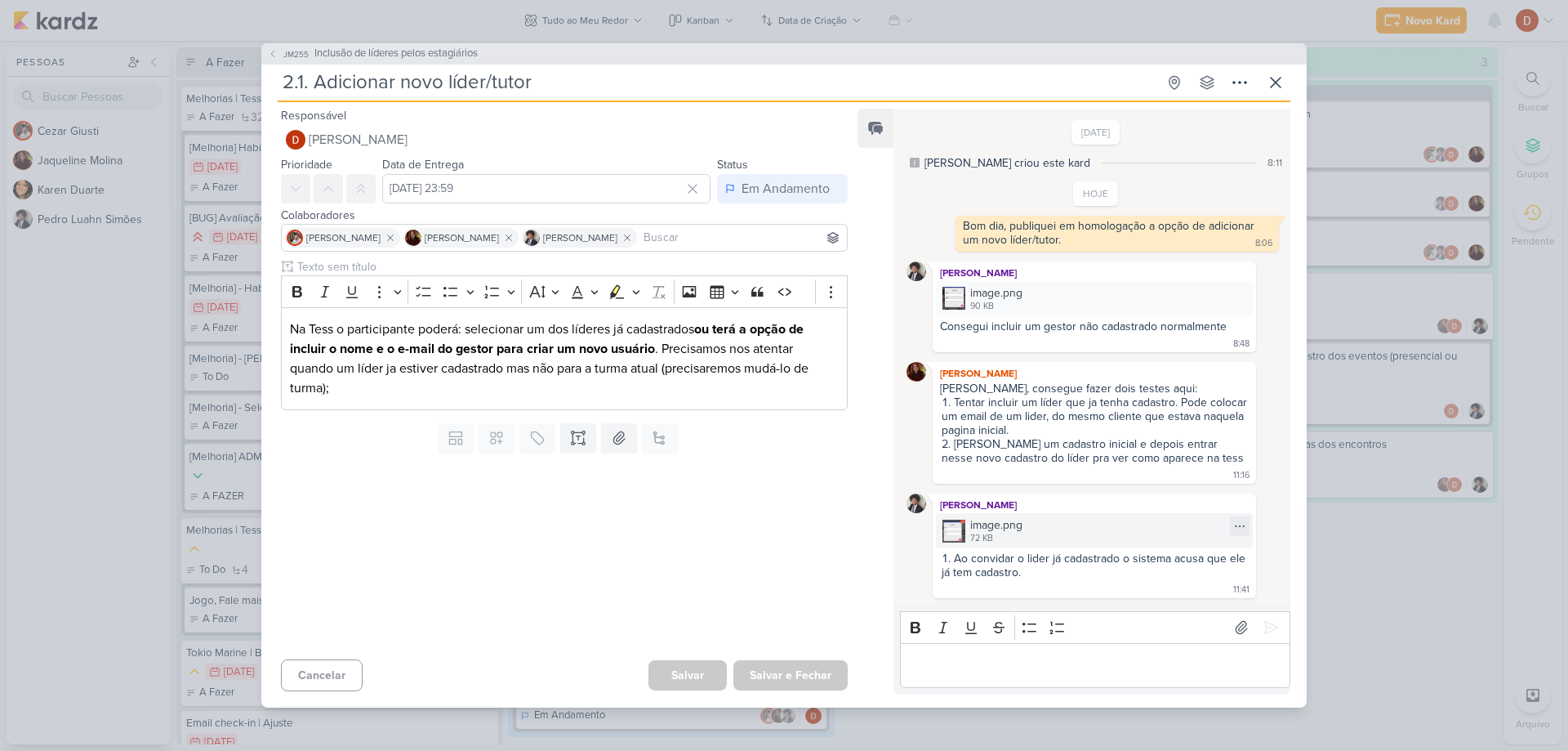
click at [1057, 539] on div "image.png 72 KB" at bounding box center [1094, 530] width 317 height 35
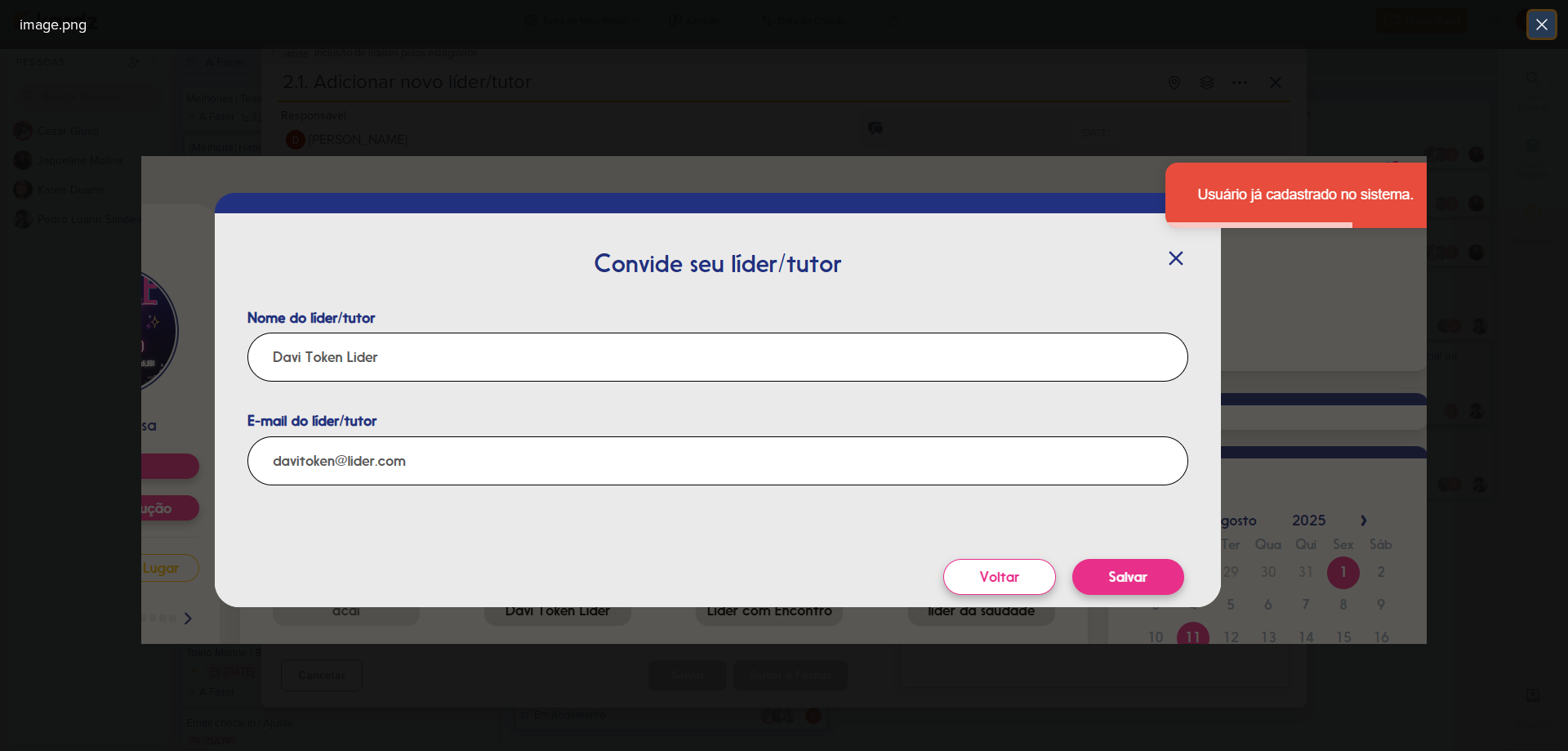
click at [1546, 20] on icon at bounding box center [1541, 24] width 9 height 9
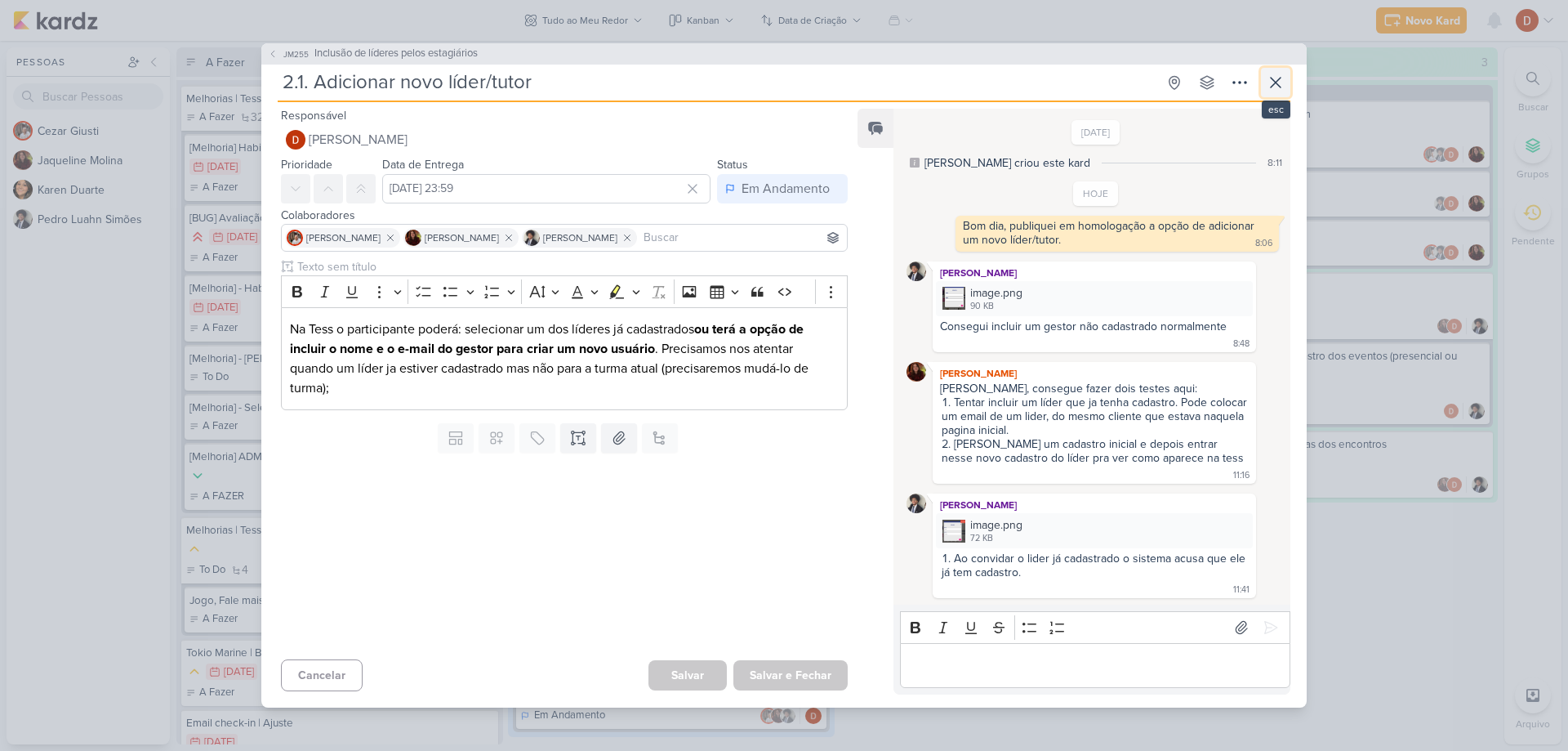
click at [1280, 81] on icon at bounding box center [1275, 82] width 20 height 20
